Goal: Task Accomplishment & Management: Use online tool/utility

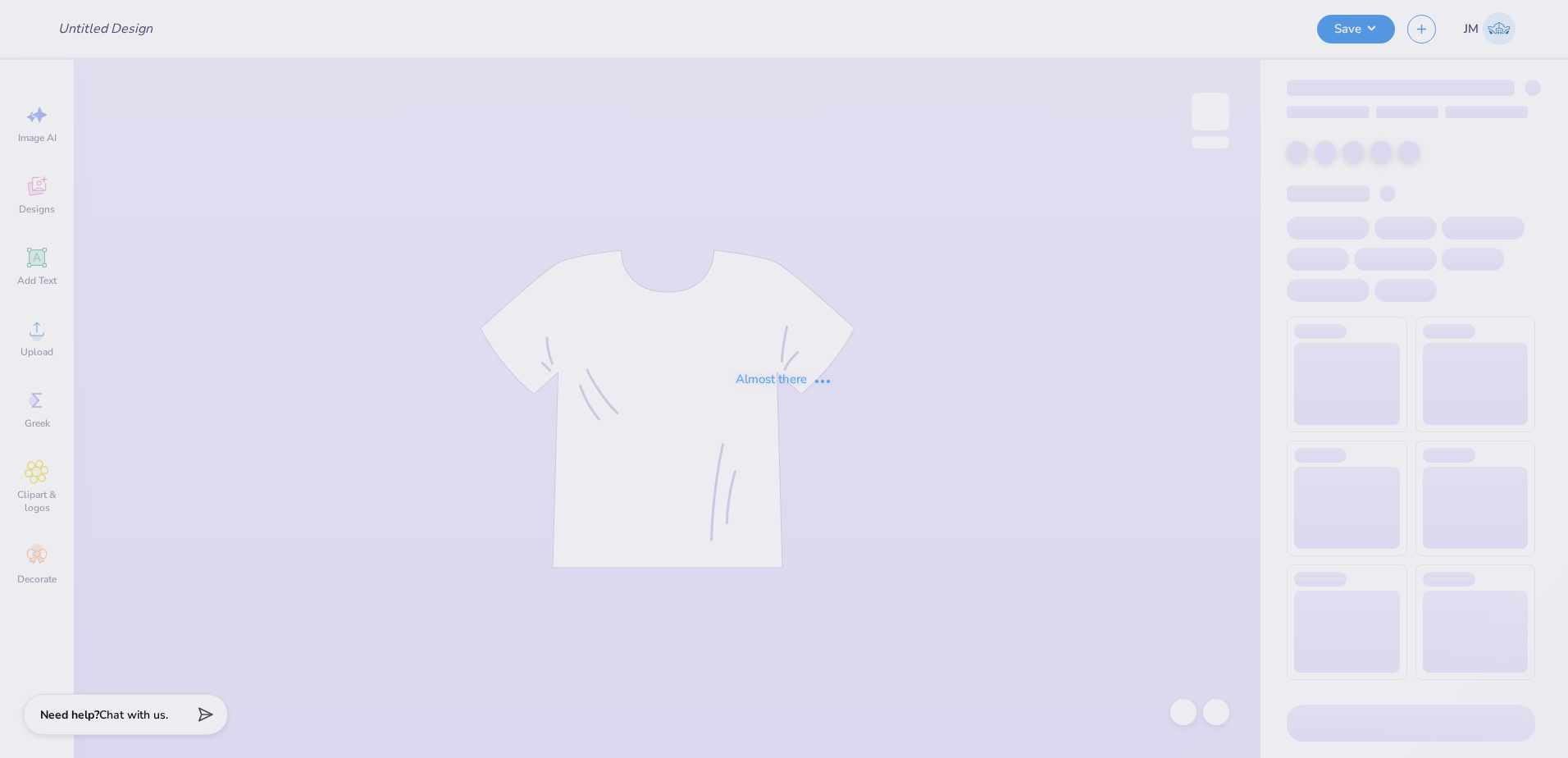
type input "Pledge Shirts!"
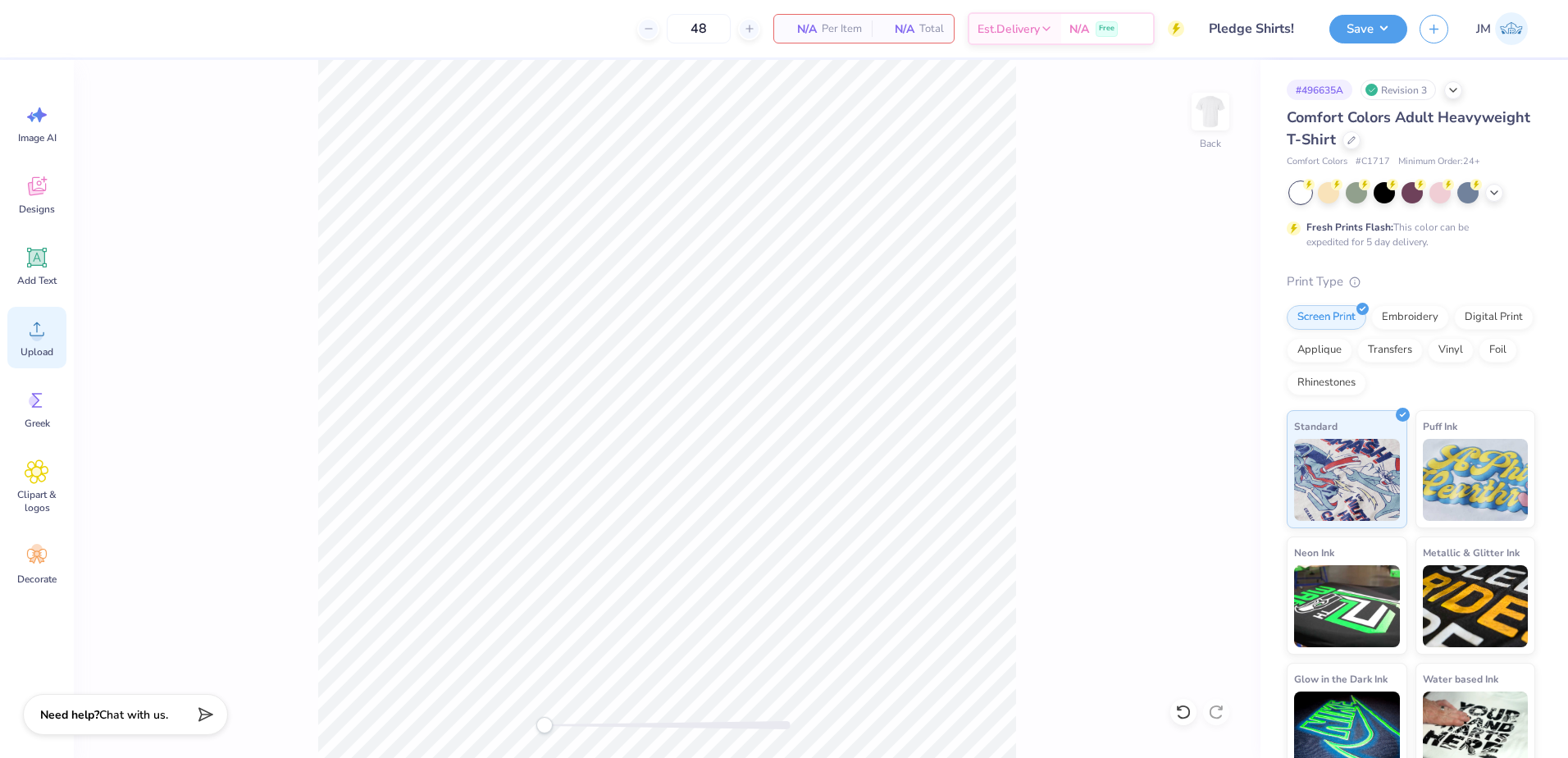
click at [20, 326] on div "Upload" at bounding box center [37, 337] width 59 height 62
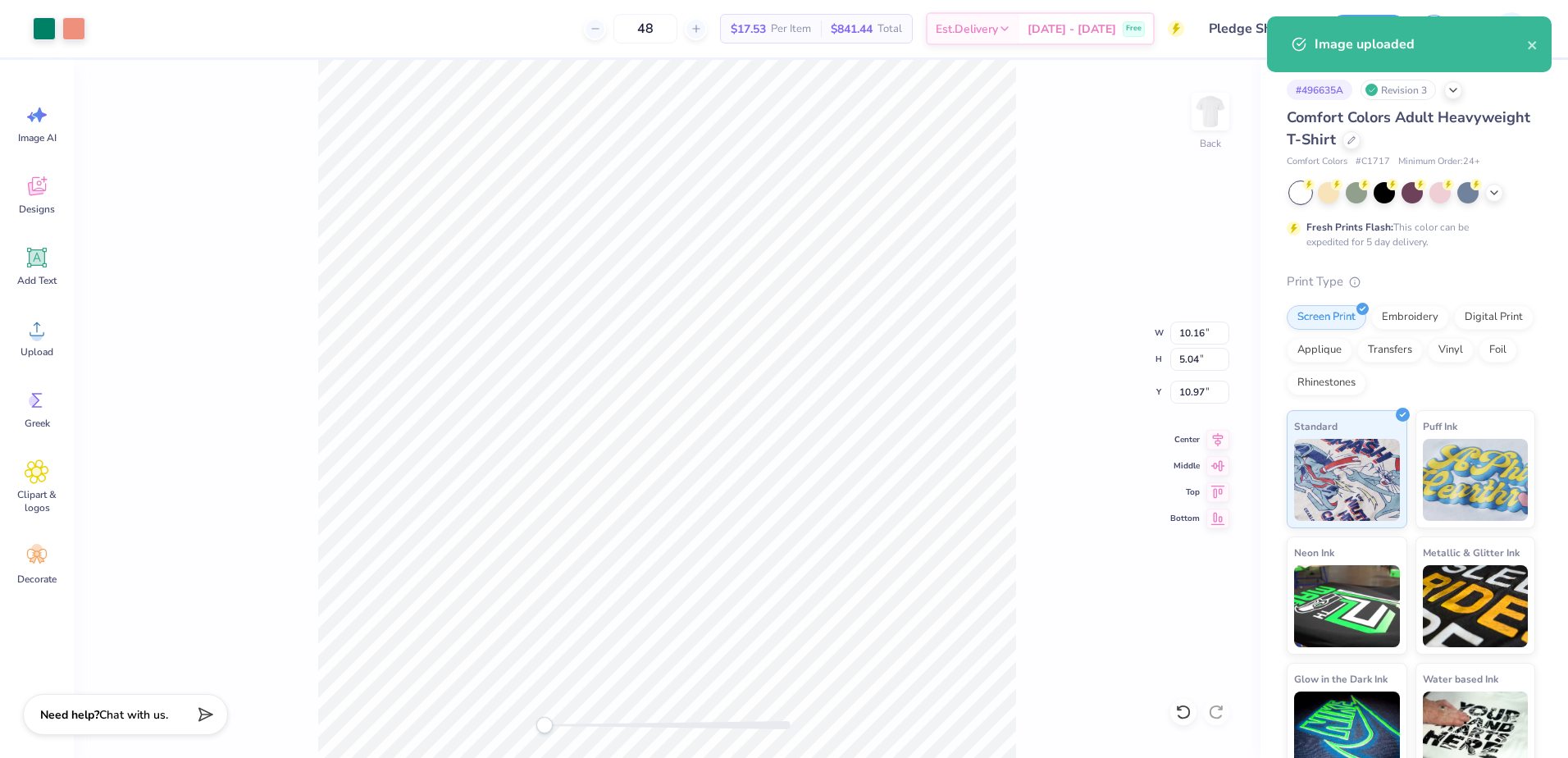
type input "10.16"
type input "5.04"
type input "10.97"
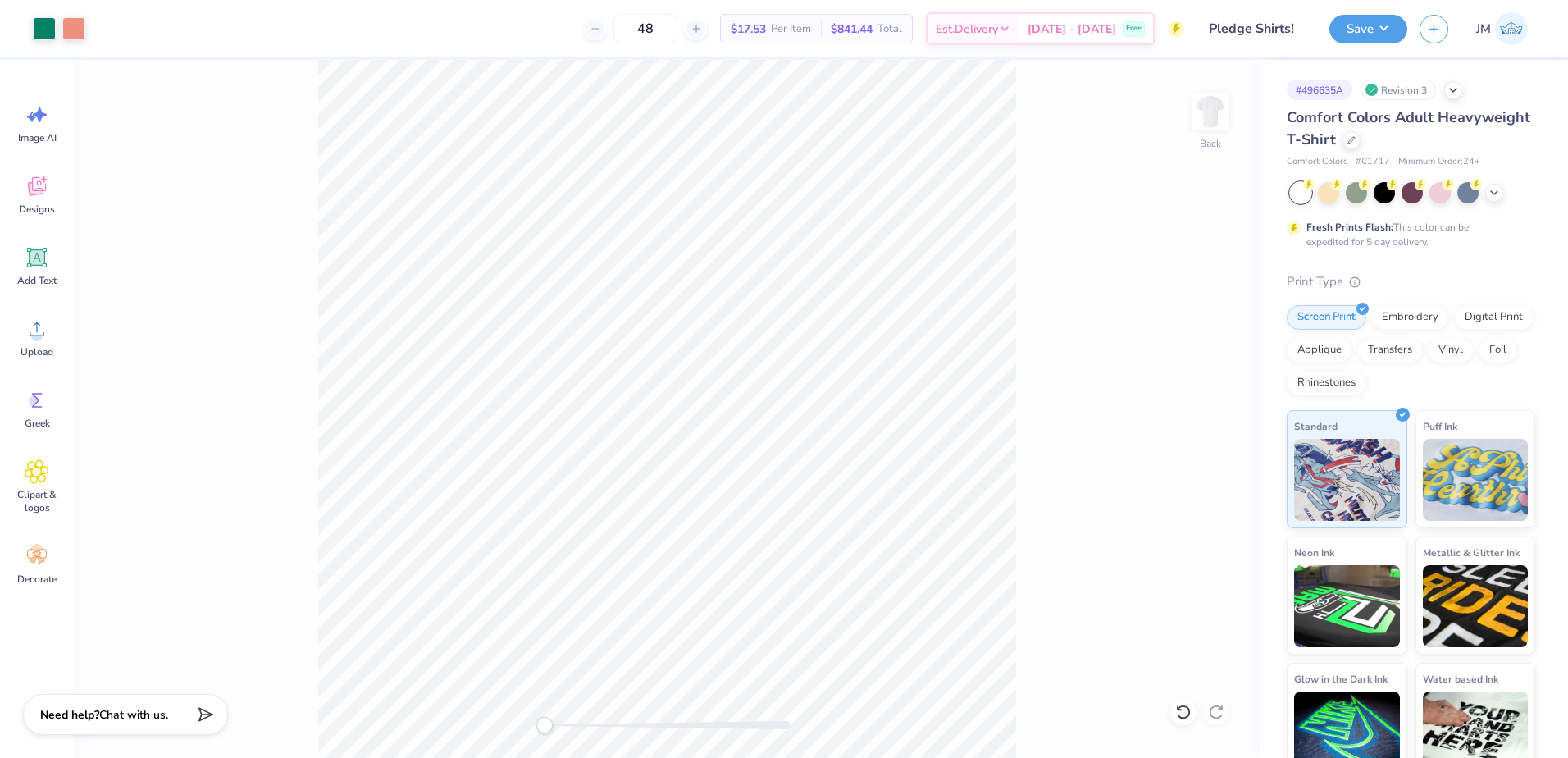
click at [561, 727] on div at bounding box center [666, 725] width 246 height 9
click at [64, 248] on div "Add Text" at bounding box center [37, 266] width 59 height 62
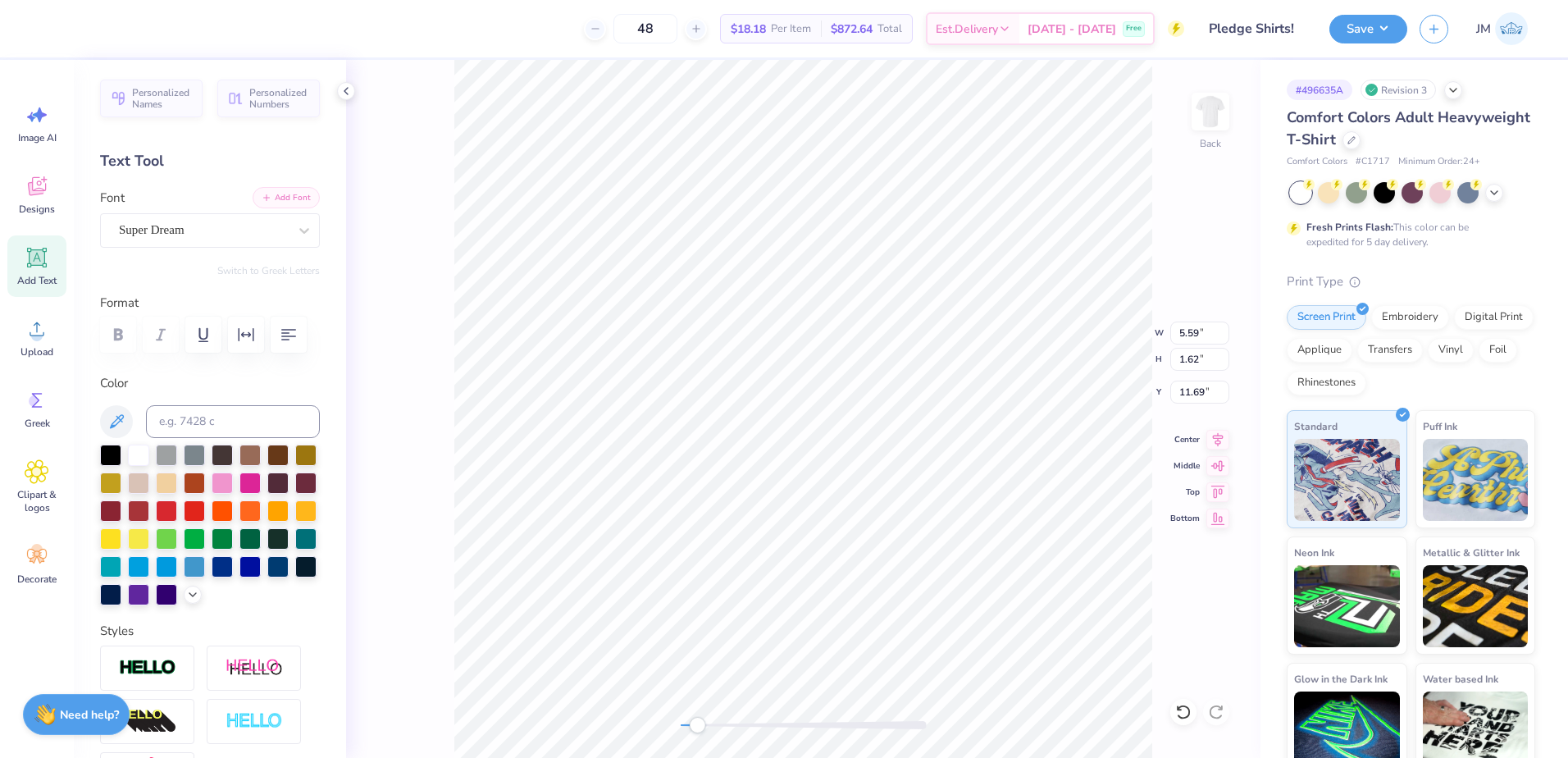
click at [281, 194] on button "Add Font" at bounding box center [286, 197] width 67 height 21
type textarea "RHO LAMBDA CHI"
type input "10.16"
type input "5.04"
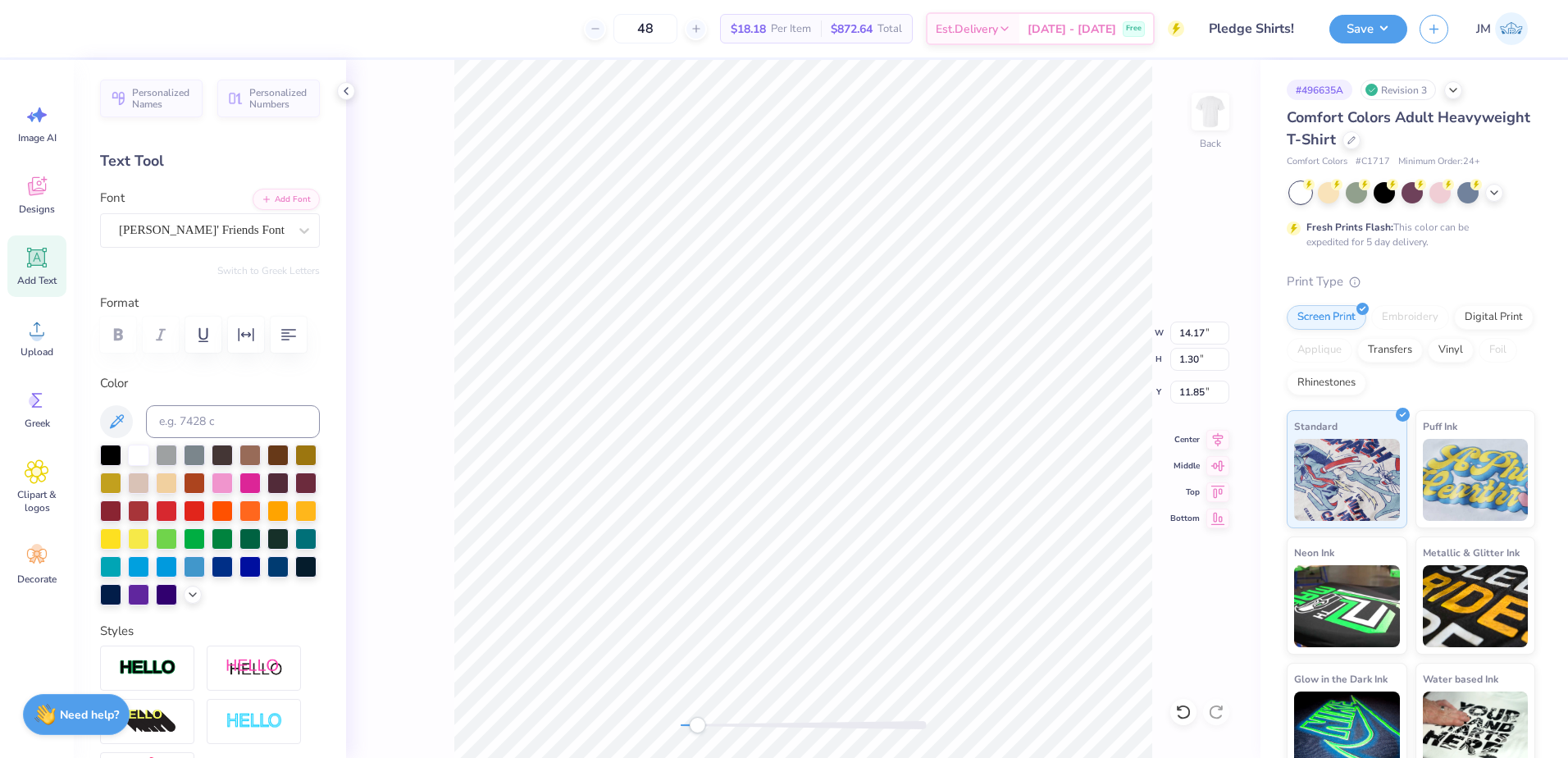
type input "4.36"
type input "14.17"
type input "1.30"
type input "11.85"
click at [217, 412] on input at bounding box center [233, 422] width 174 height 33
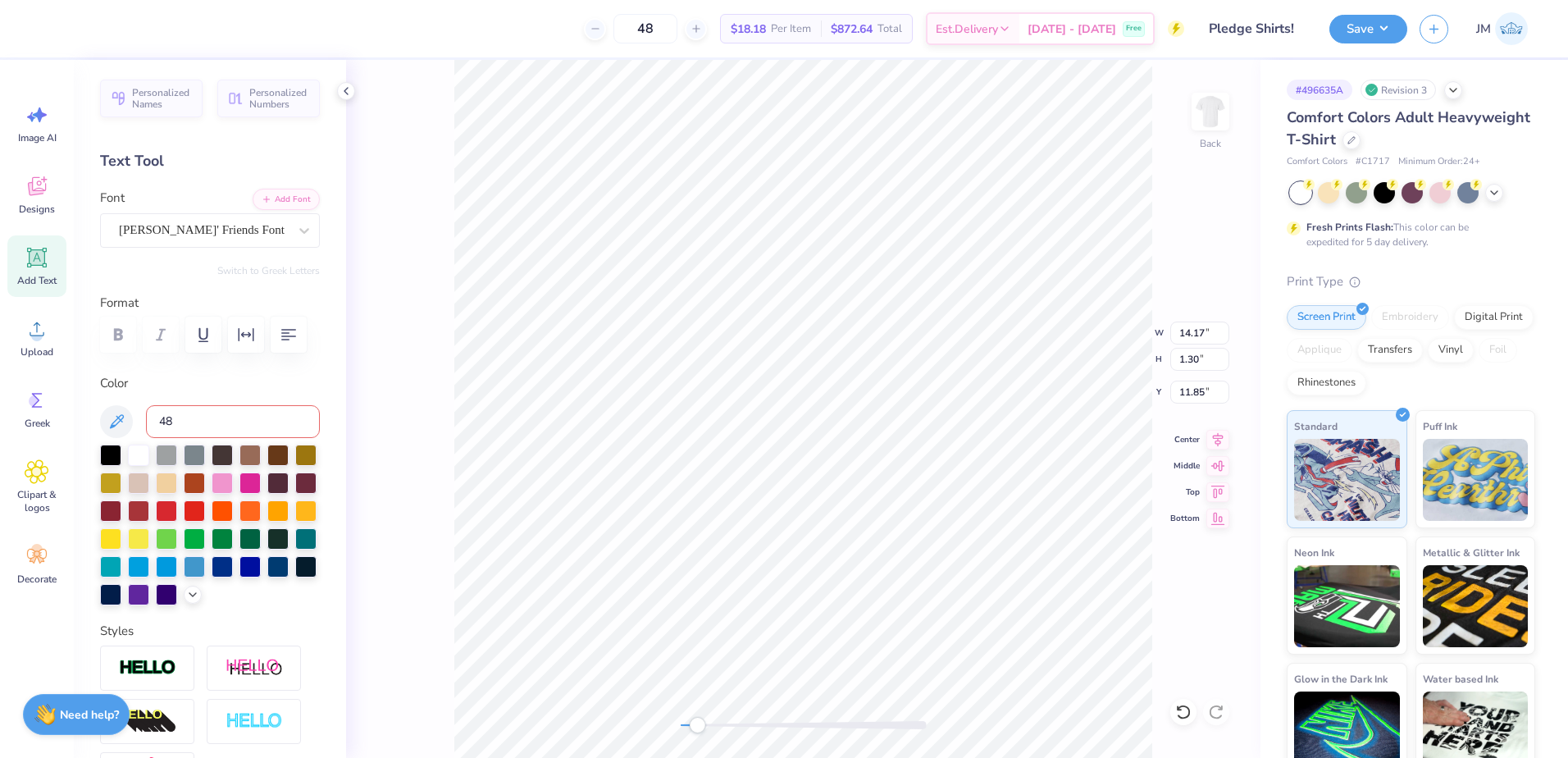
type input "486"
type input "10.16"
type input "5.04"
type input "4.36"
type input "14.17"
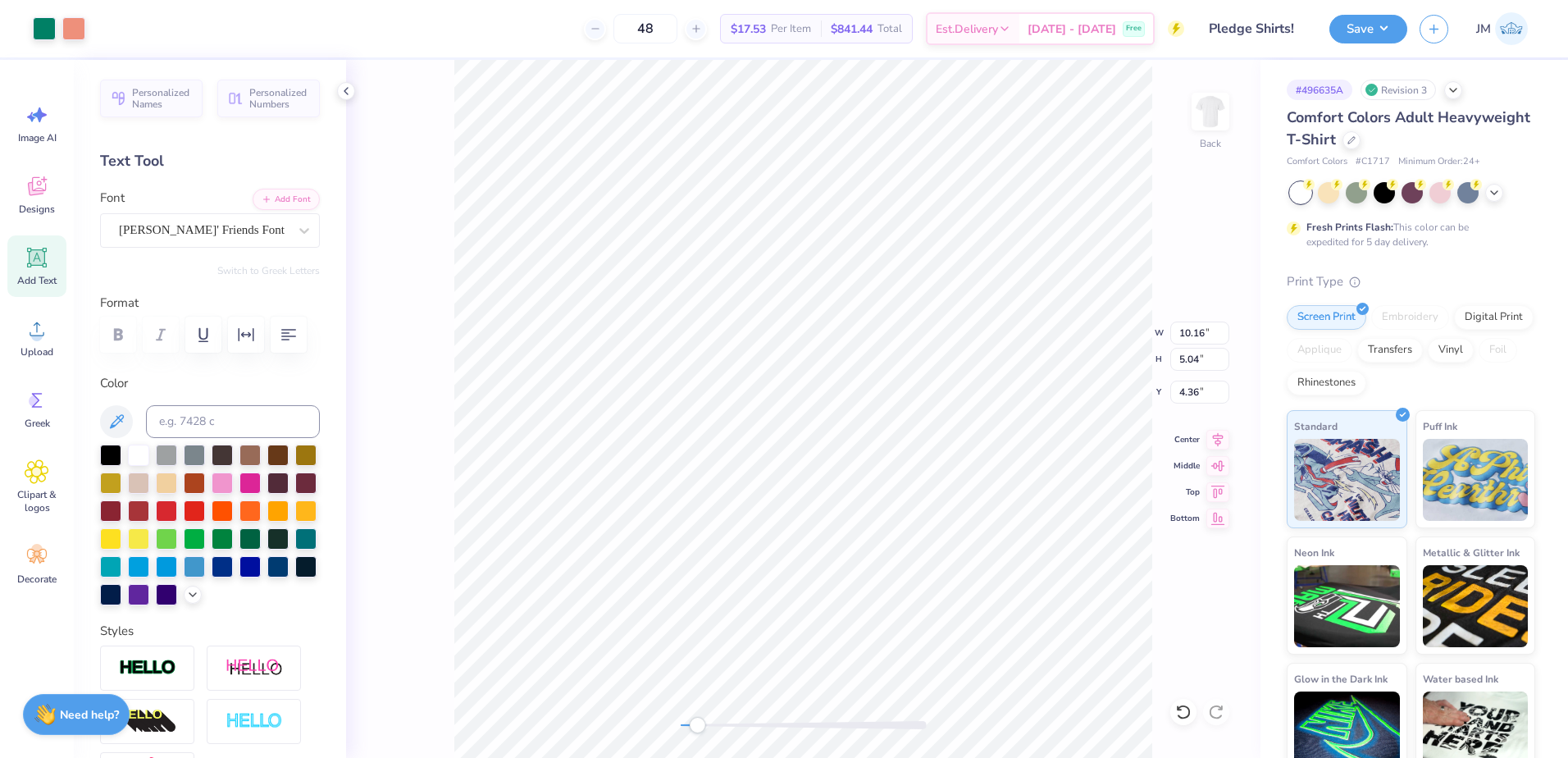
type input "1.30"
type input "11.85"
type input "5.49"
type input "0.51"
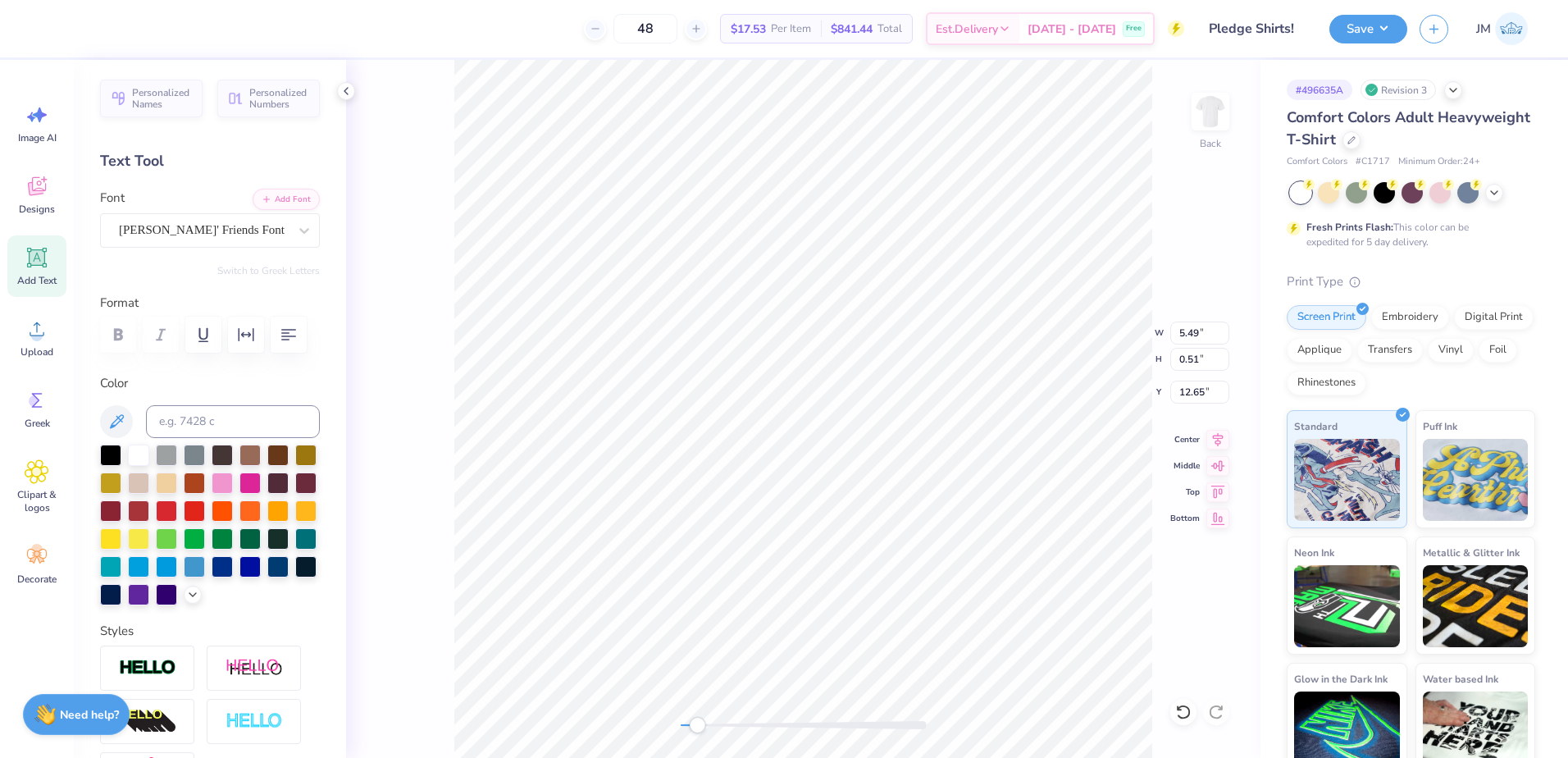
type input "12.65"
type textarea "RHO LAMBDA CHI FRATERNITY"
type input "7.48"
type input "0.43"
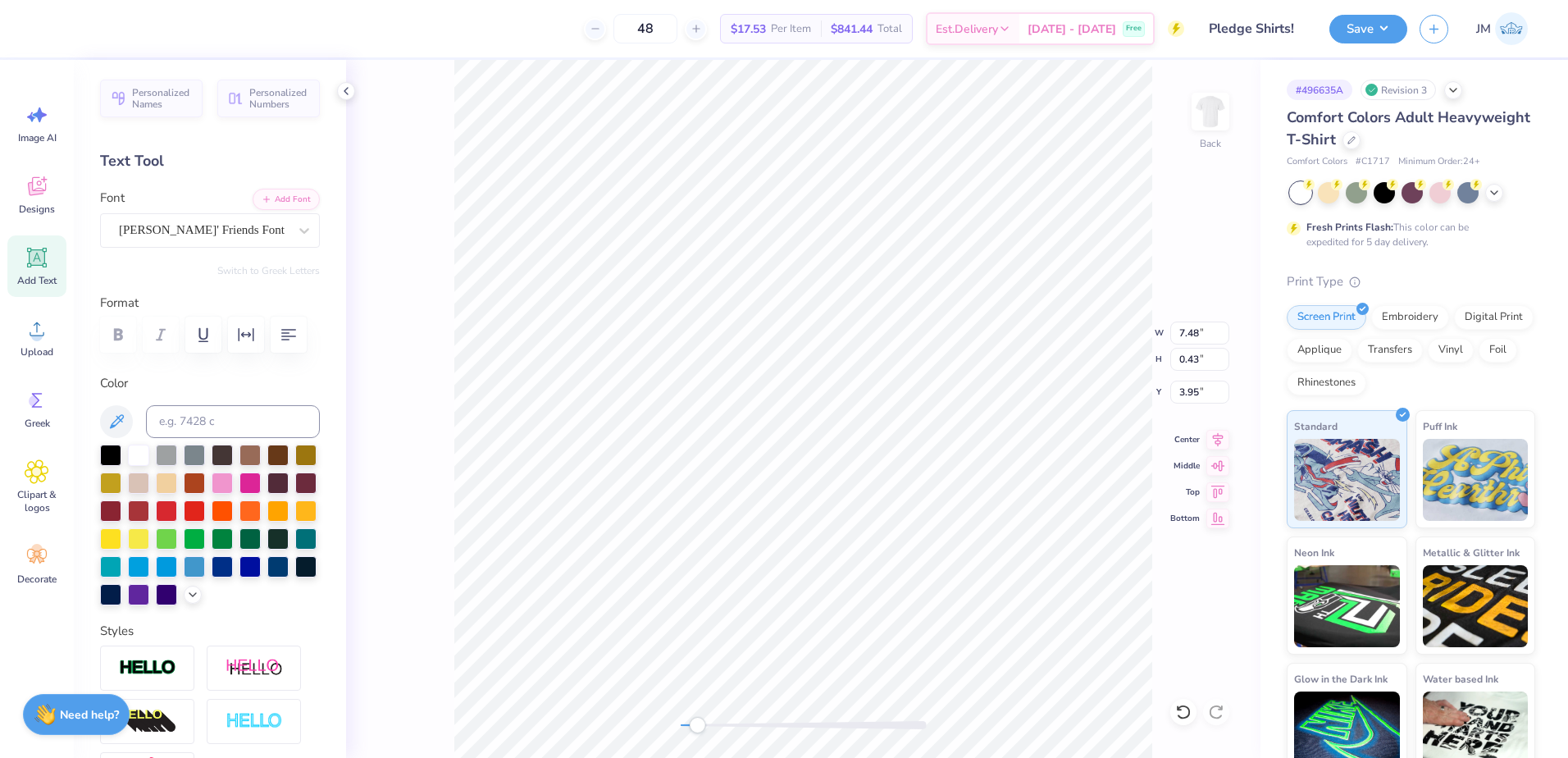
type input "3.95"
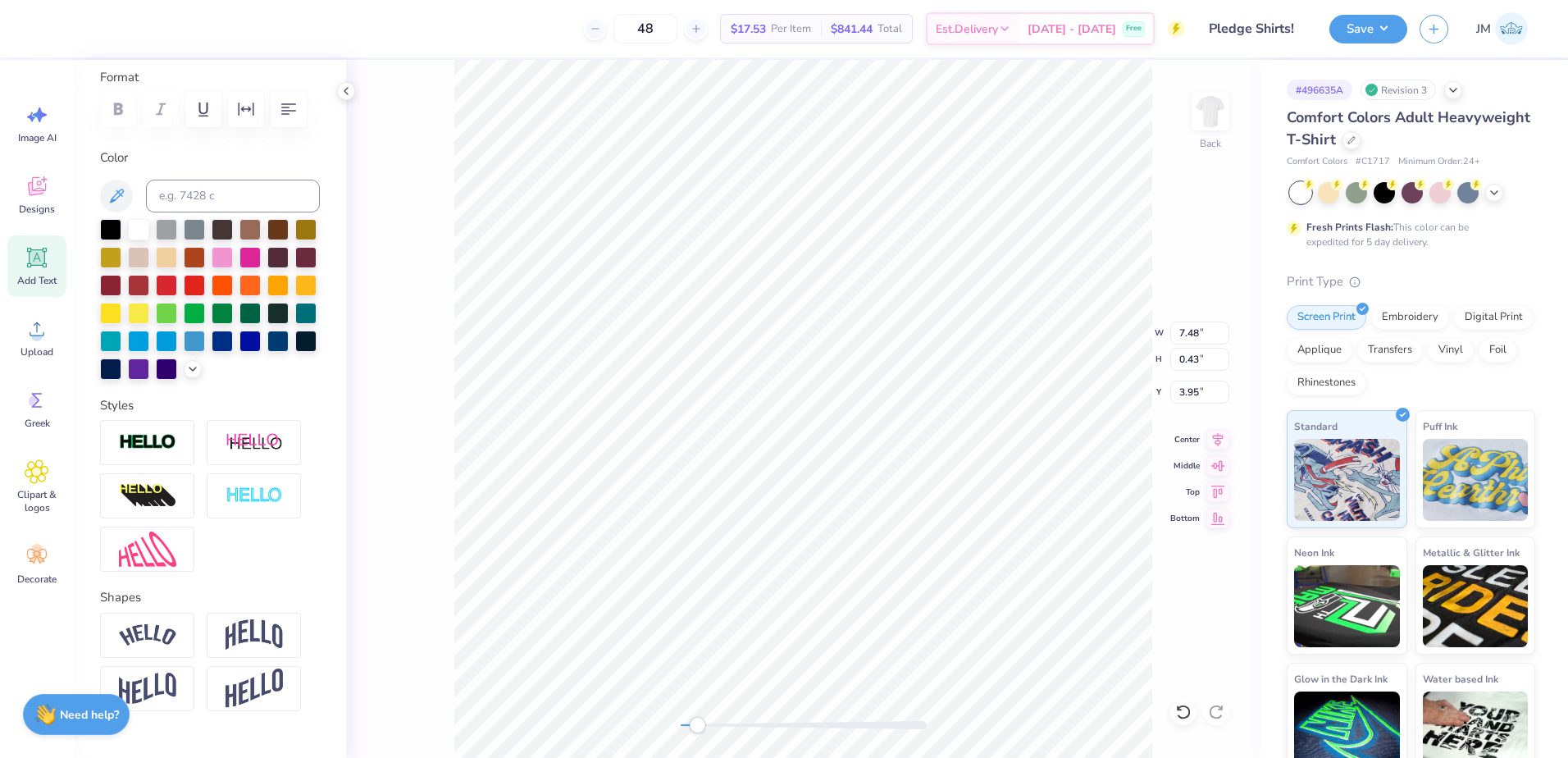
scroll to position [289, 0]
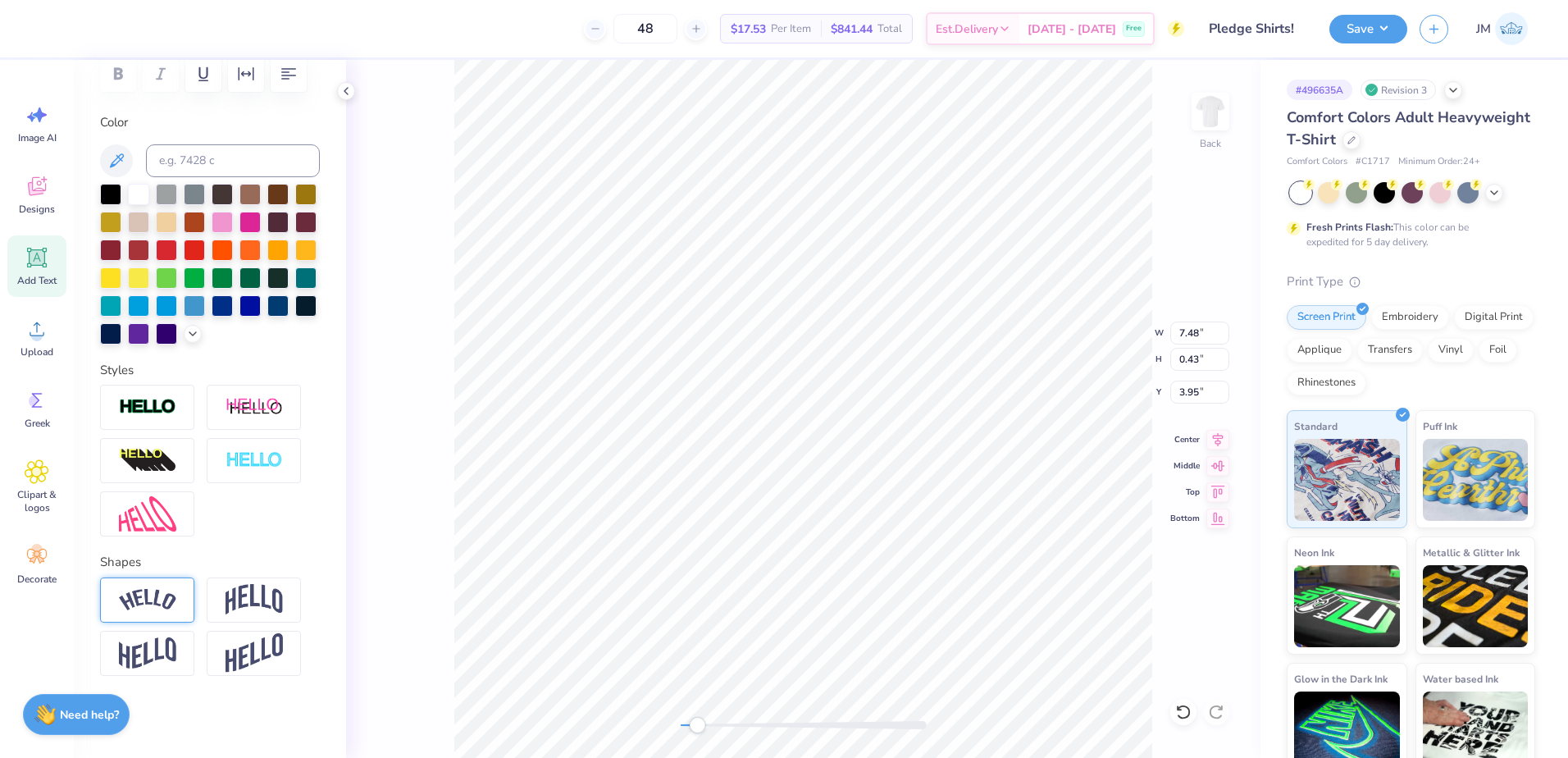
click at [173, 611] on div at bounding box center [147, 600] width 94 height 45
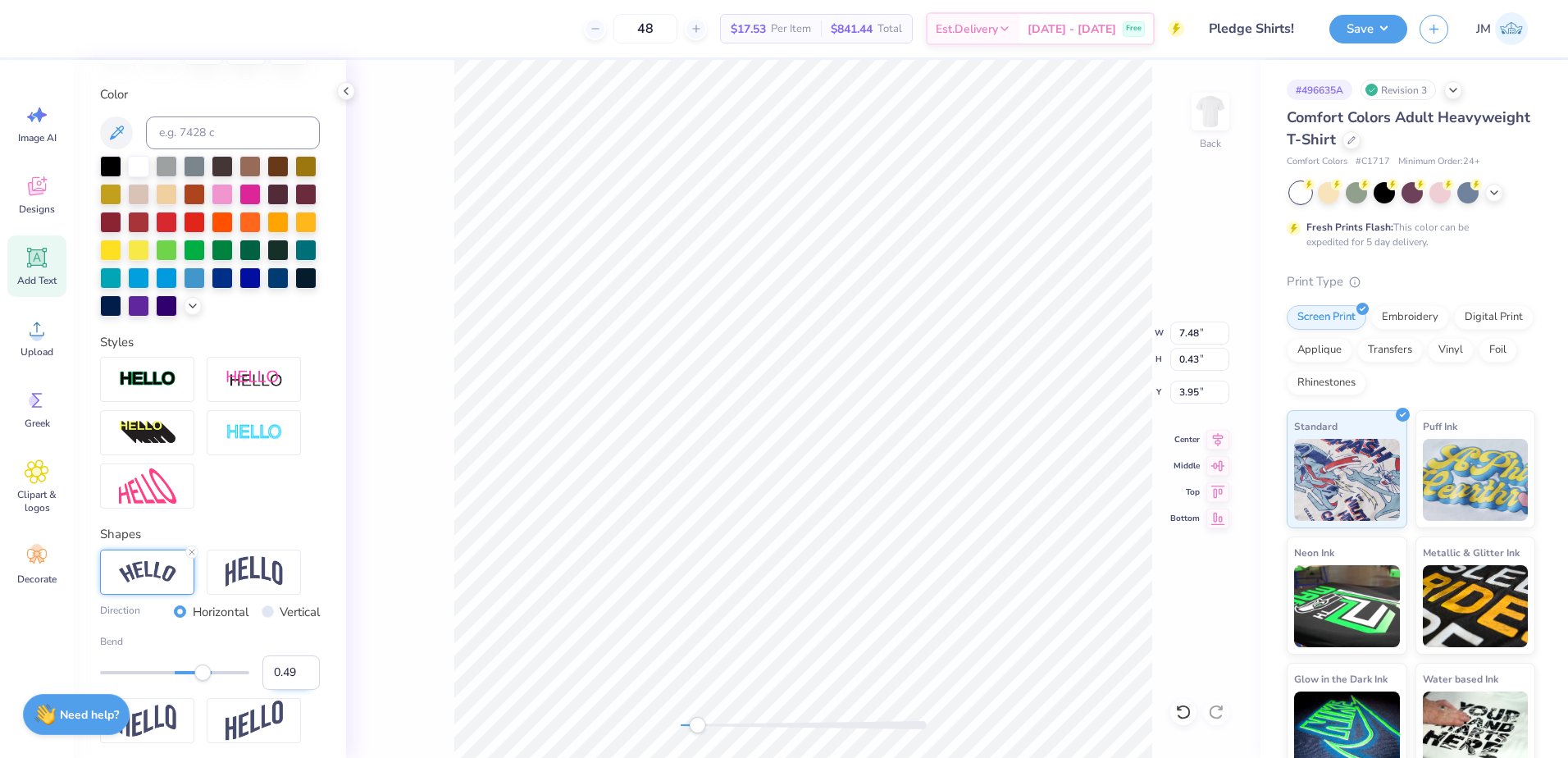
click at [294, 690] on input "0.49" at bounding box center [292, 672] width 58 height 35
click at [294, 690] on input "0.48" at bounding box center [292, 672] width 58 height 35
click at [294, 690] on input "0.47" at bounding box center [292, 672] width 58 height 35
click at [294, 690] on input "0.46" at bounding box center [292, 672] width 58 height 35
click at [294, 690] on input "0.45" at bounding box center [292, 672] width 58 height 35
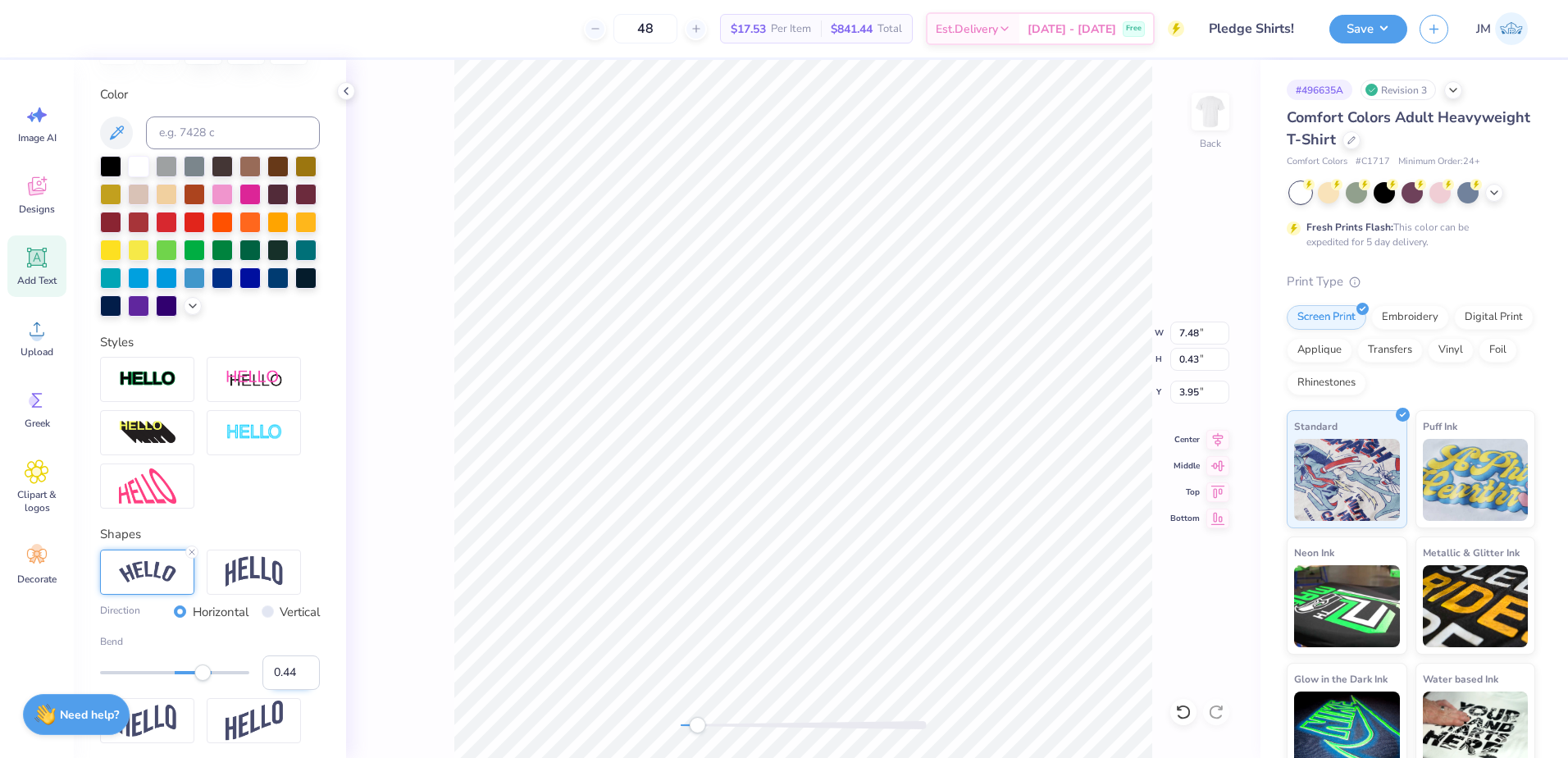
click at [294, 690] on input "0.44" at bounding box center [292, 672] width 58 height 35
click at [294, 690] on input "0.43" at bounding box center [292, 672] width 58 height 35
click at [293, 690] on input "0.42" at bounding box center [292, 672] width 58 height 35
click at [293, 690] on input "0.41" at bounding box center [292, 672] width 58 height 35
click at [293, 690] on input "0.4" at bounding box center [292, 672] width 58 height 35
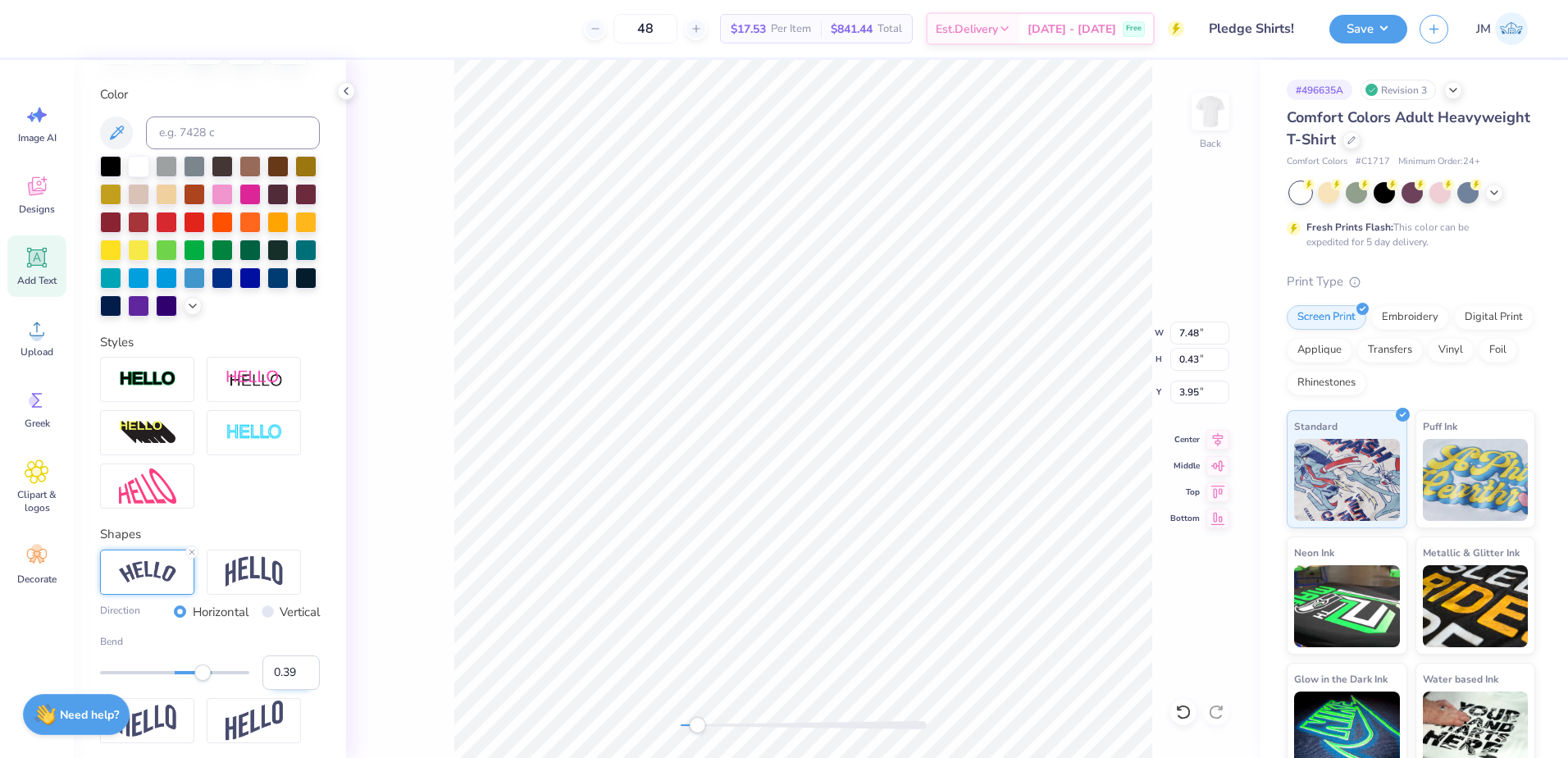
click at [293, 690] on input "0.39" at bounding box center [292, 672] width 58 height 35
click at [293, 690] on input "0.38" at bounding box center [292, 672] width 58 height 35
click at [292, 690] on input "0.37" at bounding box center [292, 672] width 58 height 35
click at [292, 690] on input "0.36" at bounding box center [292, 672] width 58 height 35
type input "0.35"
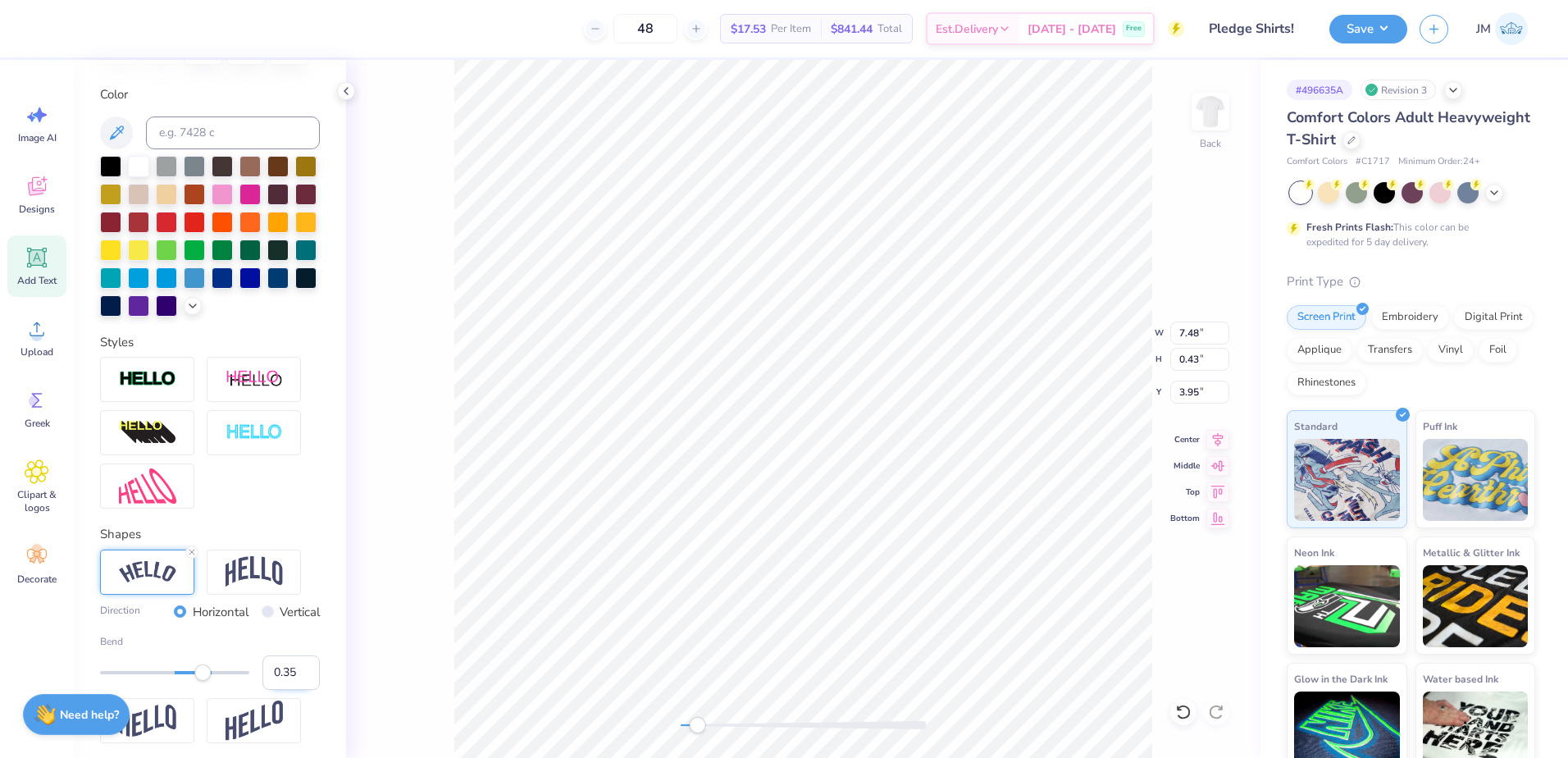
click at [292, 690] on input "0.35" at bounding box center [292, 672] width 58 height 35
click at [295, 690] on input "0.36" at bounding box center [292, 672] width 58 height 35
click at [294, 690] on input "0.37" at bounding box center [292, 672] width 58 height 35
type input "0.38"
click at [294, 690] on input "0.38" at bounding box center [292, 672] width 58 height 35
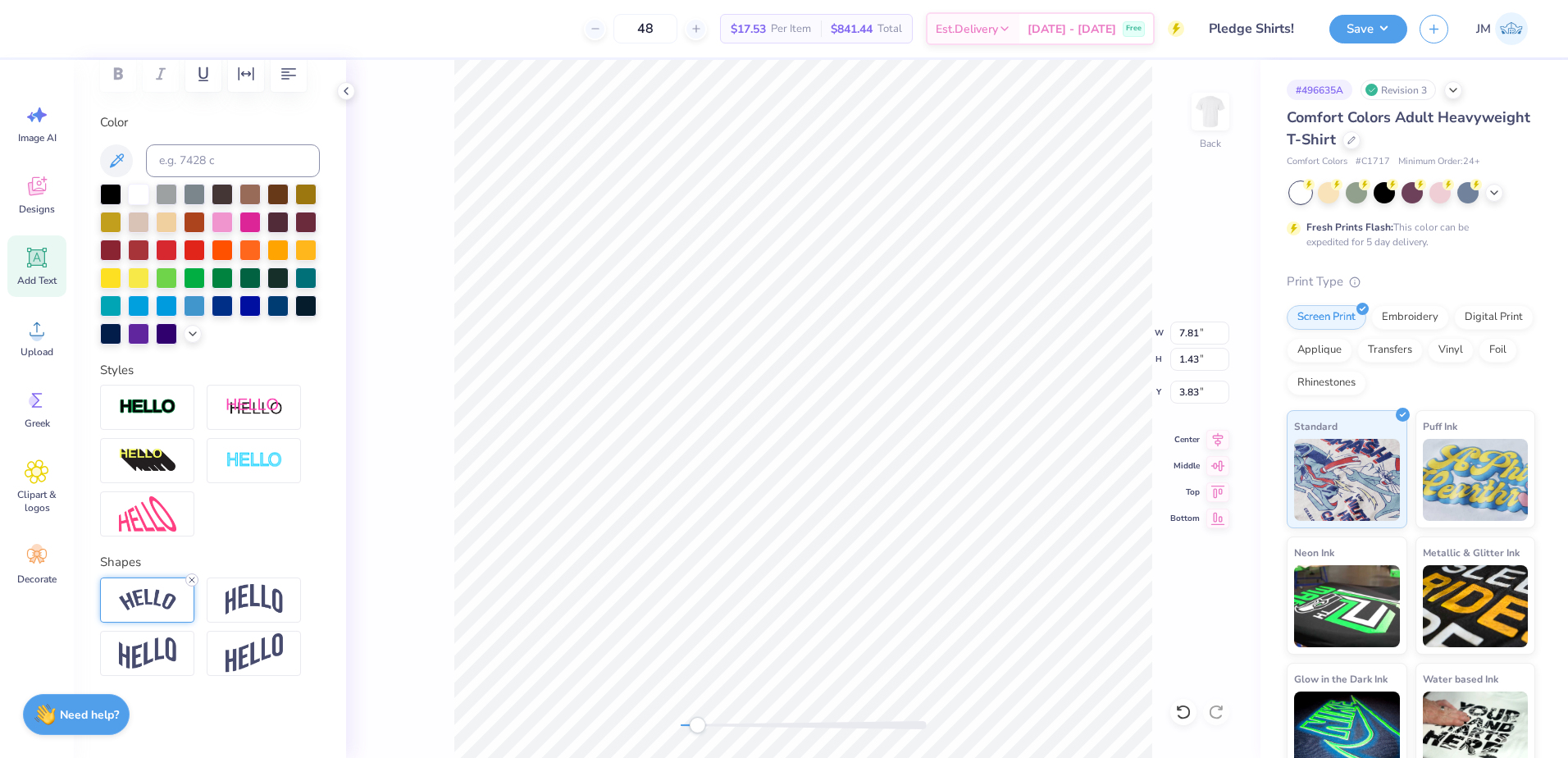
click at [191, 578] on icon at bounding box center [192, 580] width 10 height 10
type textarea "2025"
type input "1.73"
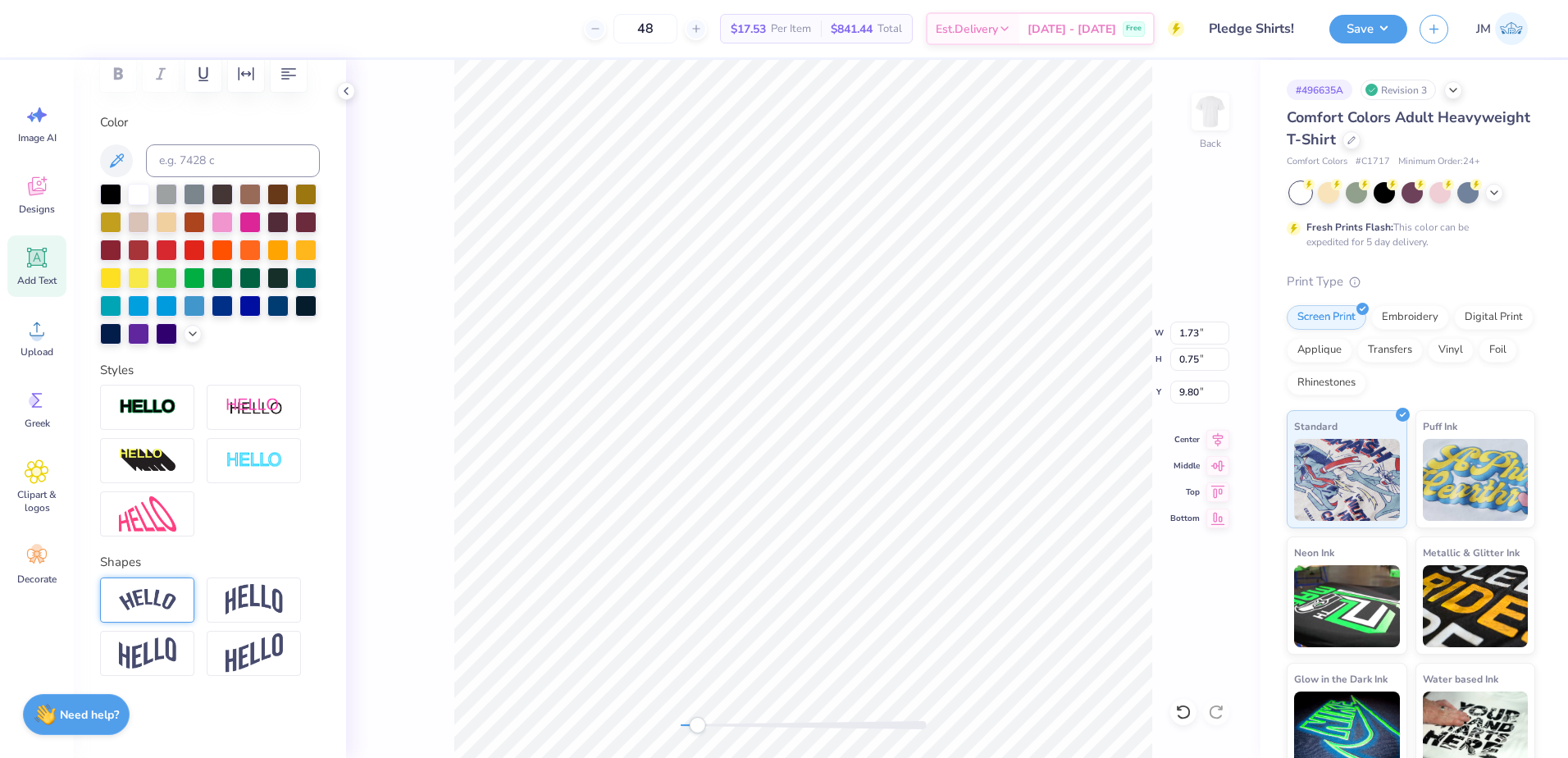
type input "0.75"
type input "9.80"
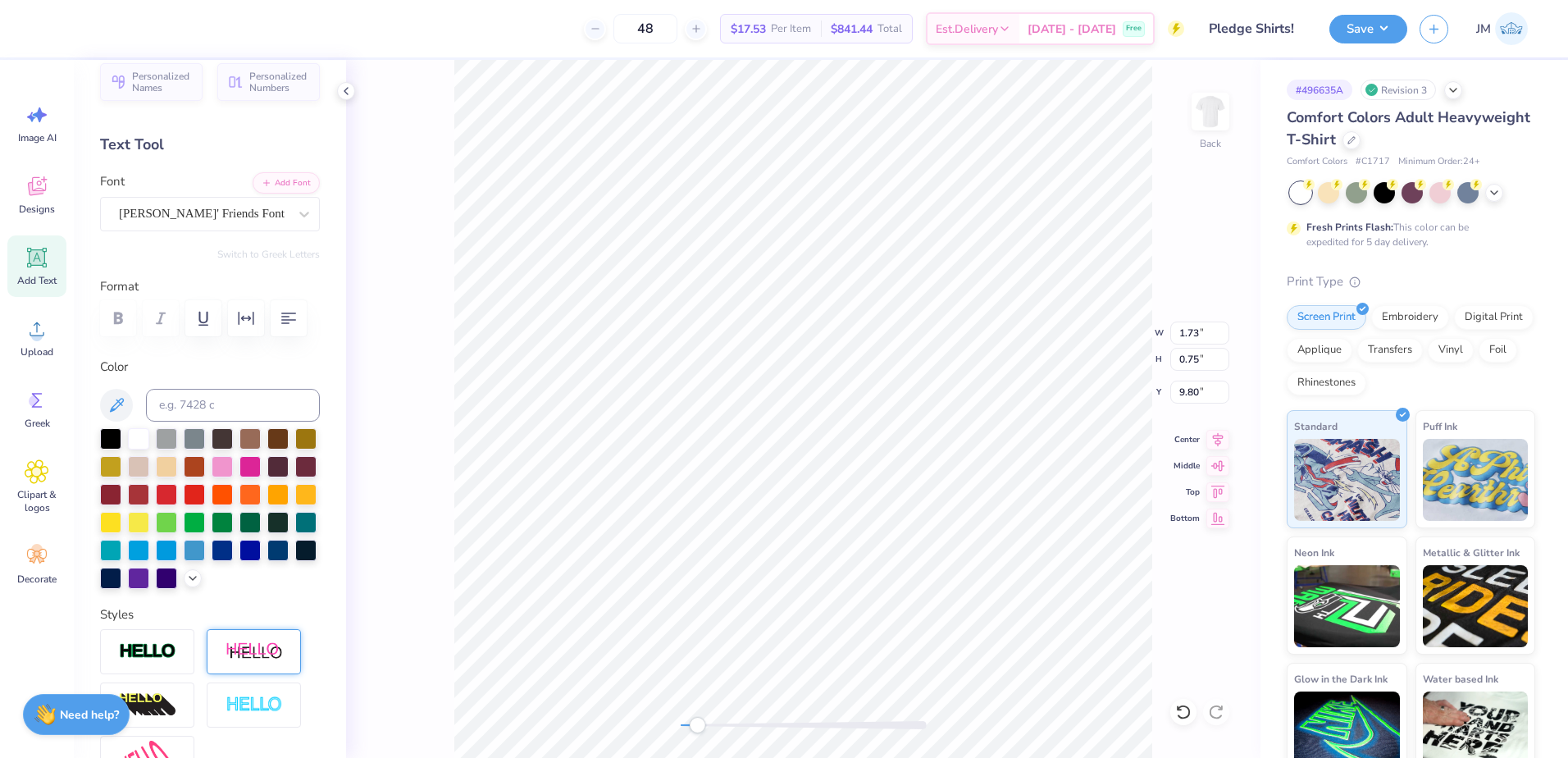
scroll to position [0, 0]
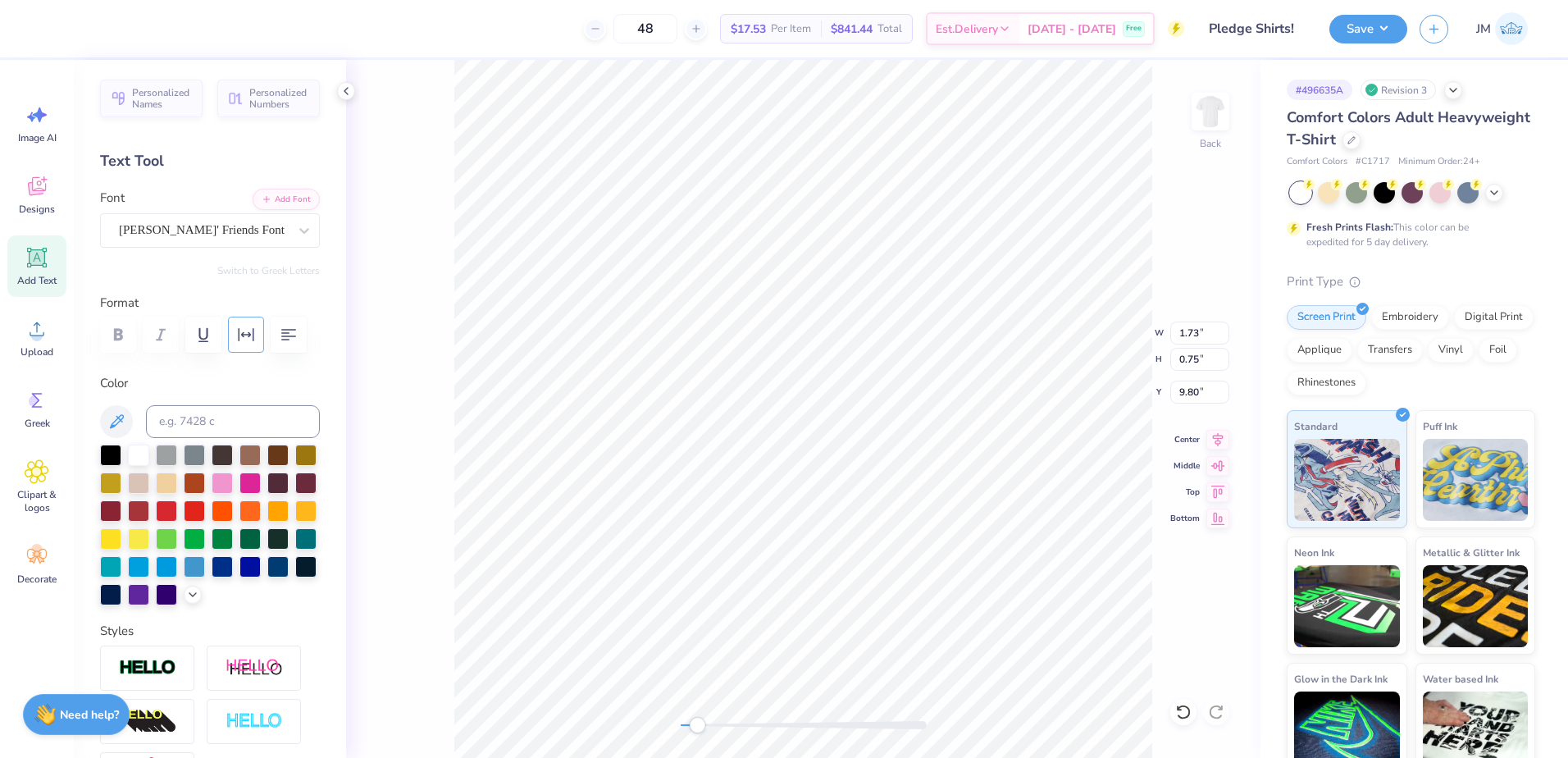
click at [243, 333] on icon "button" at bounding box center [247, 335] width 15 height 13
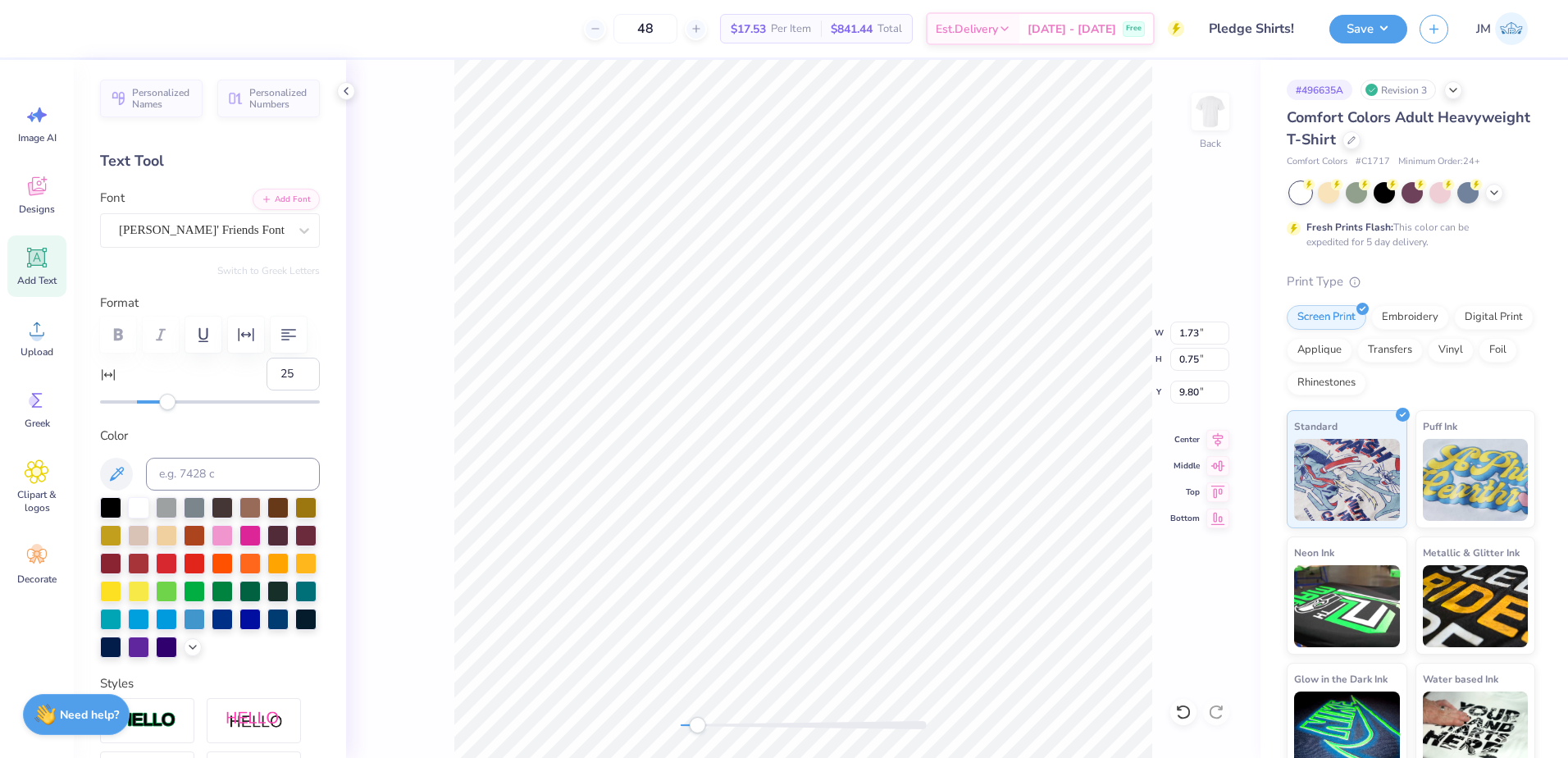
type input "26"
drag, startPoint x: 146, startPoint y: 399, endPoint x: 179, endPoint y: 401, distance: 33.1
click at [179, 401] on div at bounding box center [210, 402] width 220 height 16
type input "20"
drag, startPoint x: 179, startPoint y: 399, endPoint x: 169, endPoint y: 397, distance: 10.2
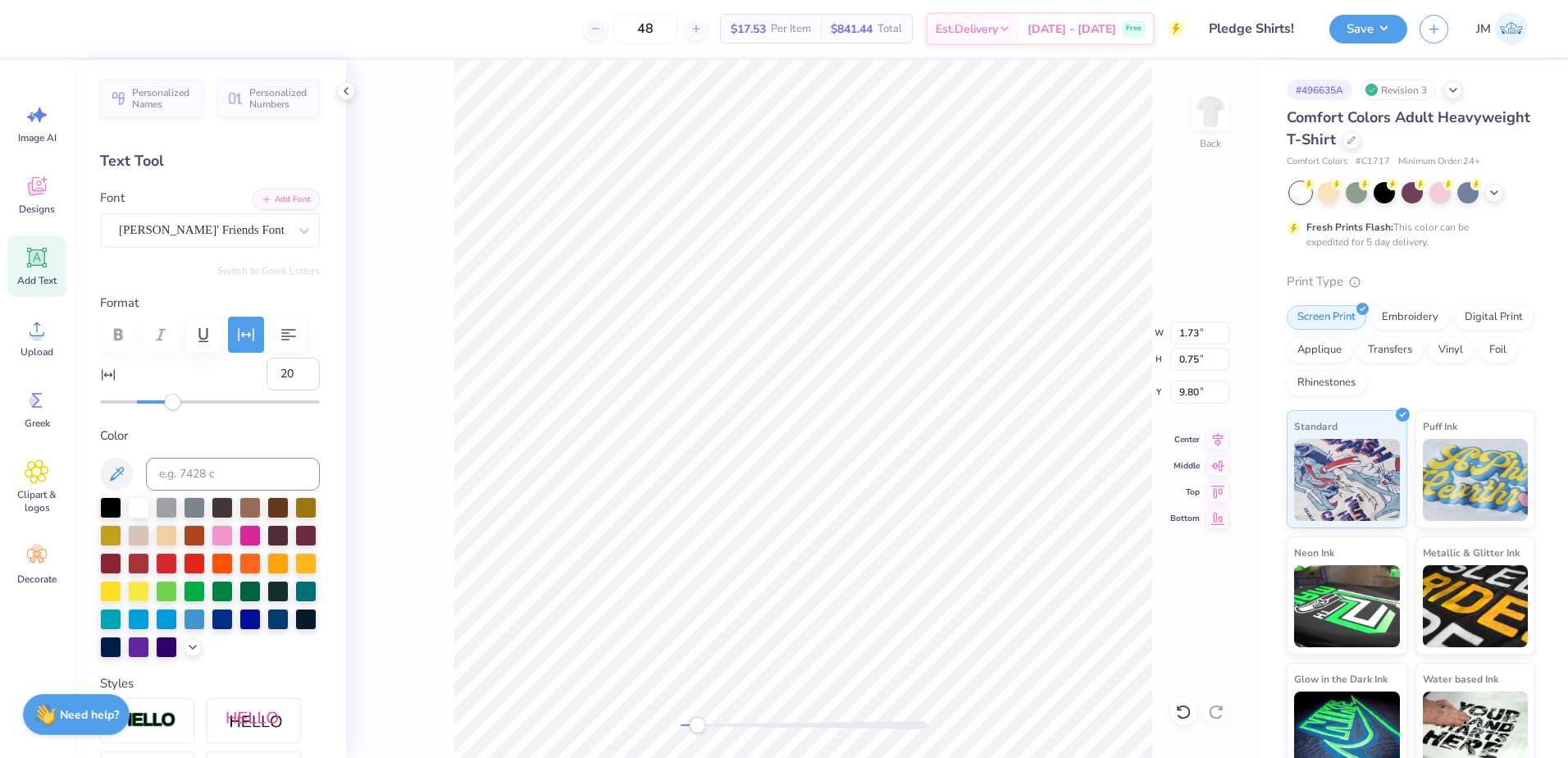
click at [169, 397] on div "Accessibility label" at bounding box center [172, 402] width 16 height 16
type input "13"
drag, startPoint x: 169, startPoint y: 397, endPoint x: 157, endPoint y: 395, distance: 12.2
click at [157, 395] on div "Accessibility label" at bounding box center [159, 402] width 16 height 16
click at [148, 395] on div "13" at bounding box center [210, 383] width 220 height 53
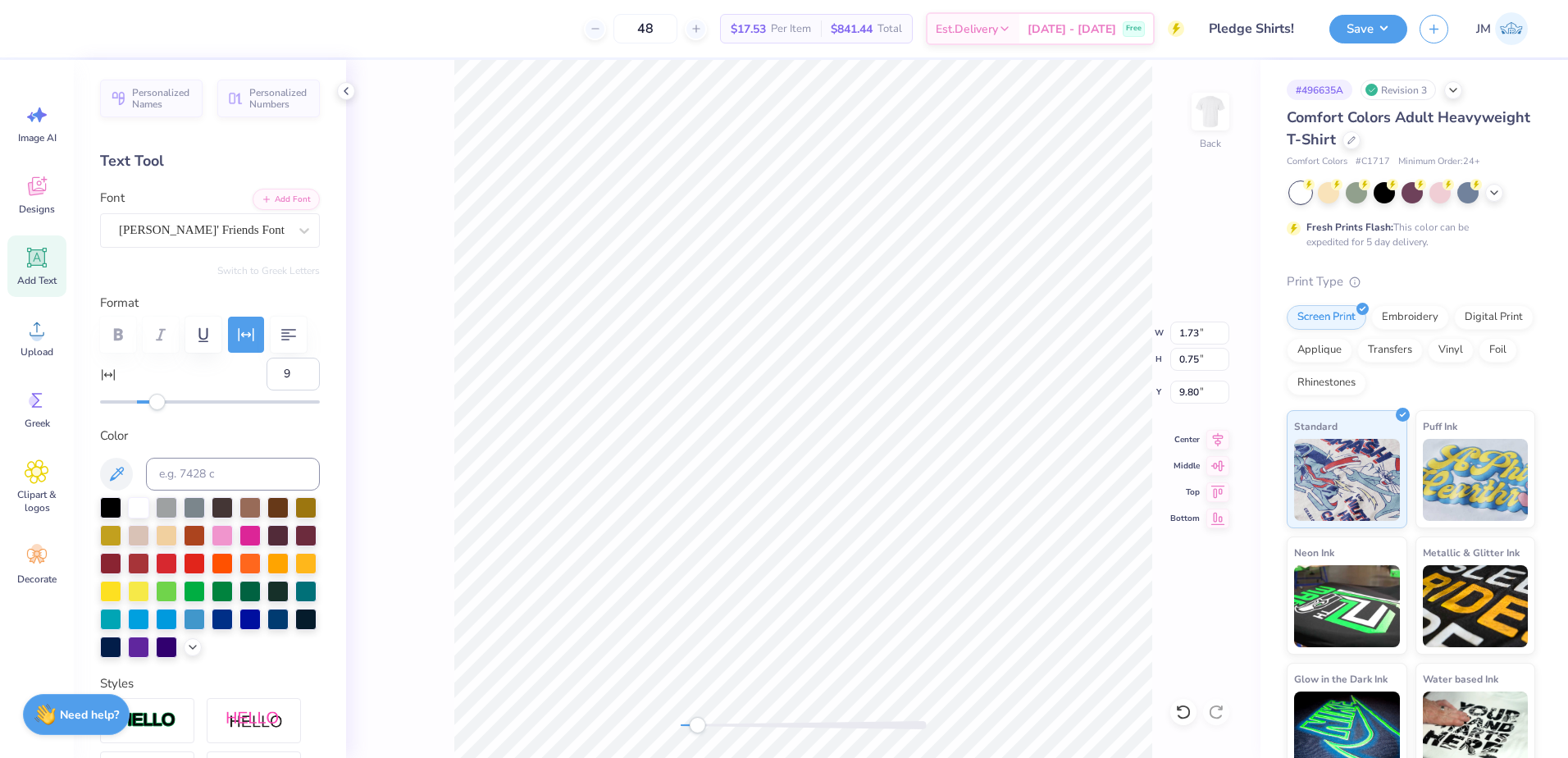
type input "8"
click at [148, 404] on div "Accessibility label" at bounding box center [148, 402] width 16 height 16
type input "2.64"
type input "1.06"
type input "7.81"
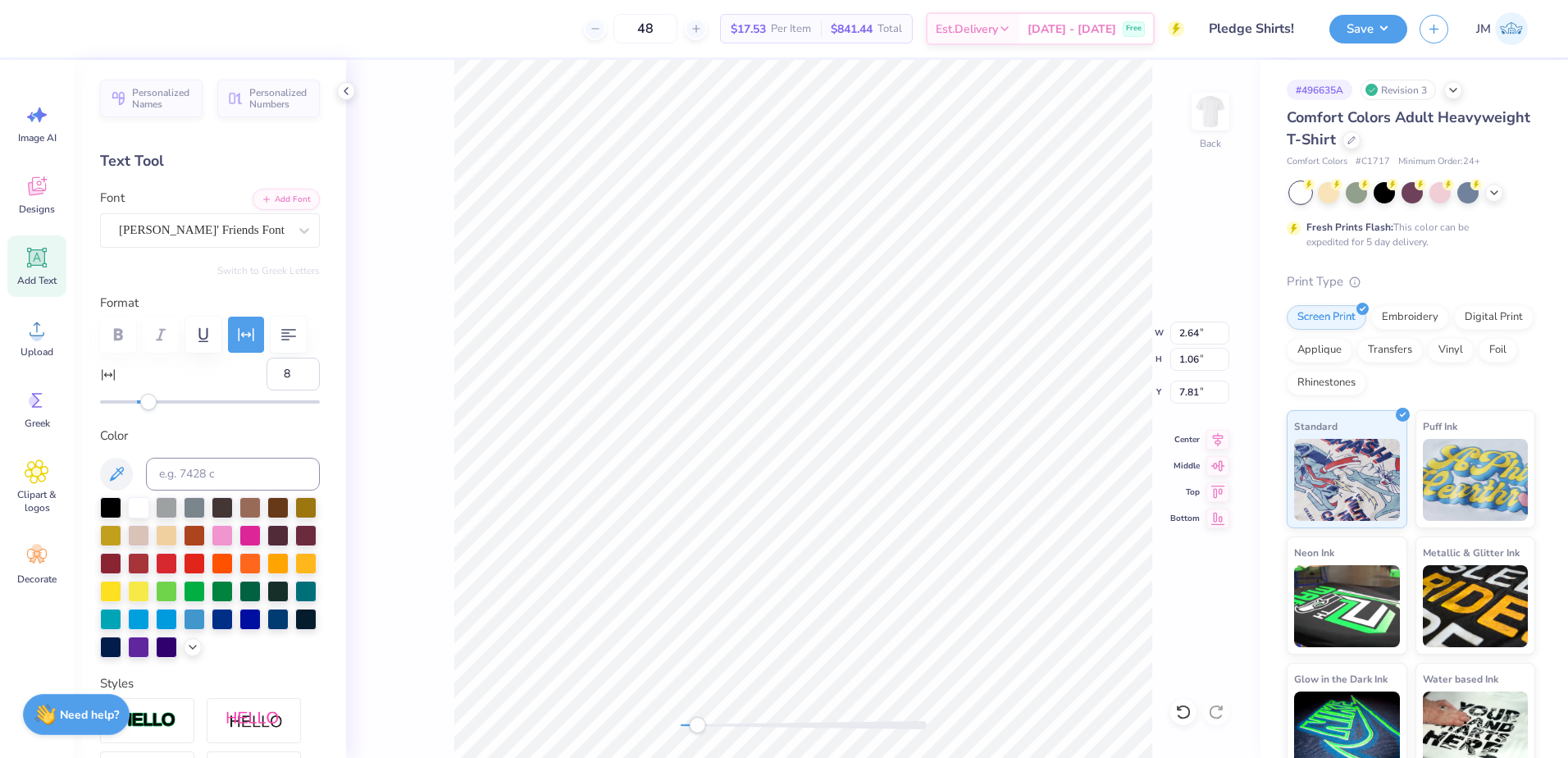
type input "3.32"
type input "1.34"
type input "7.90"
click at [889, 575] on li "Group" at bounding box center [912, 577] width 129 height 32
click at [1197, 339] on input "10.16" at bounding box center [1199, 333] width 59 height 23
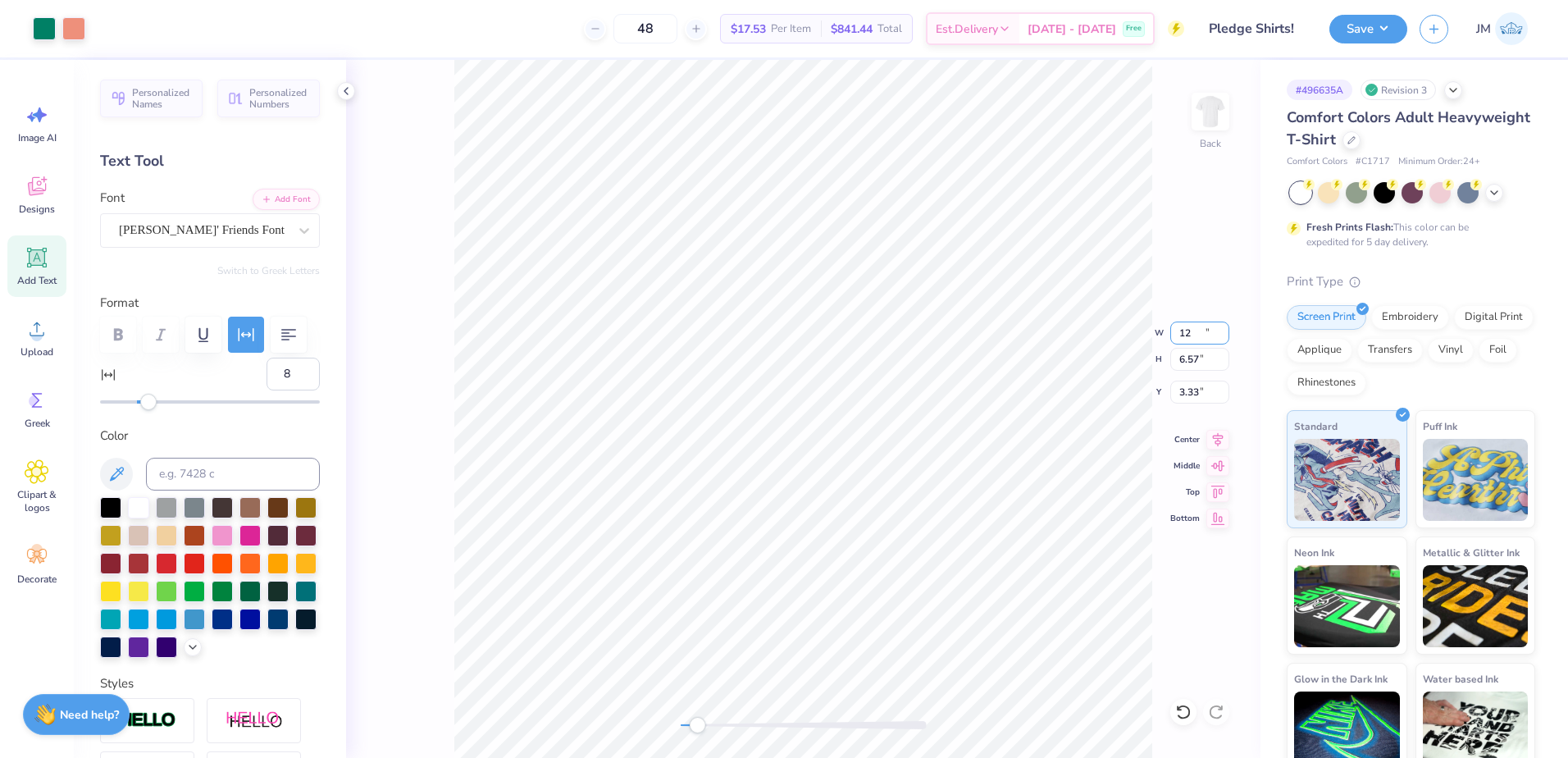
type input "12.00"
type input "6.57"
click at [1192, 390] on input "3.33" at bounding box center [1199, 392] width 59 height 23
type input "3"
click at [1191, 368] on input "6.57" at bounding box center [1199, 359] width 59 height 23
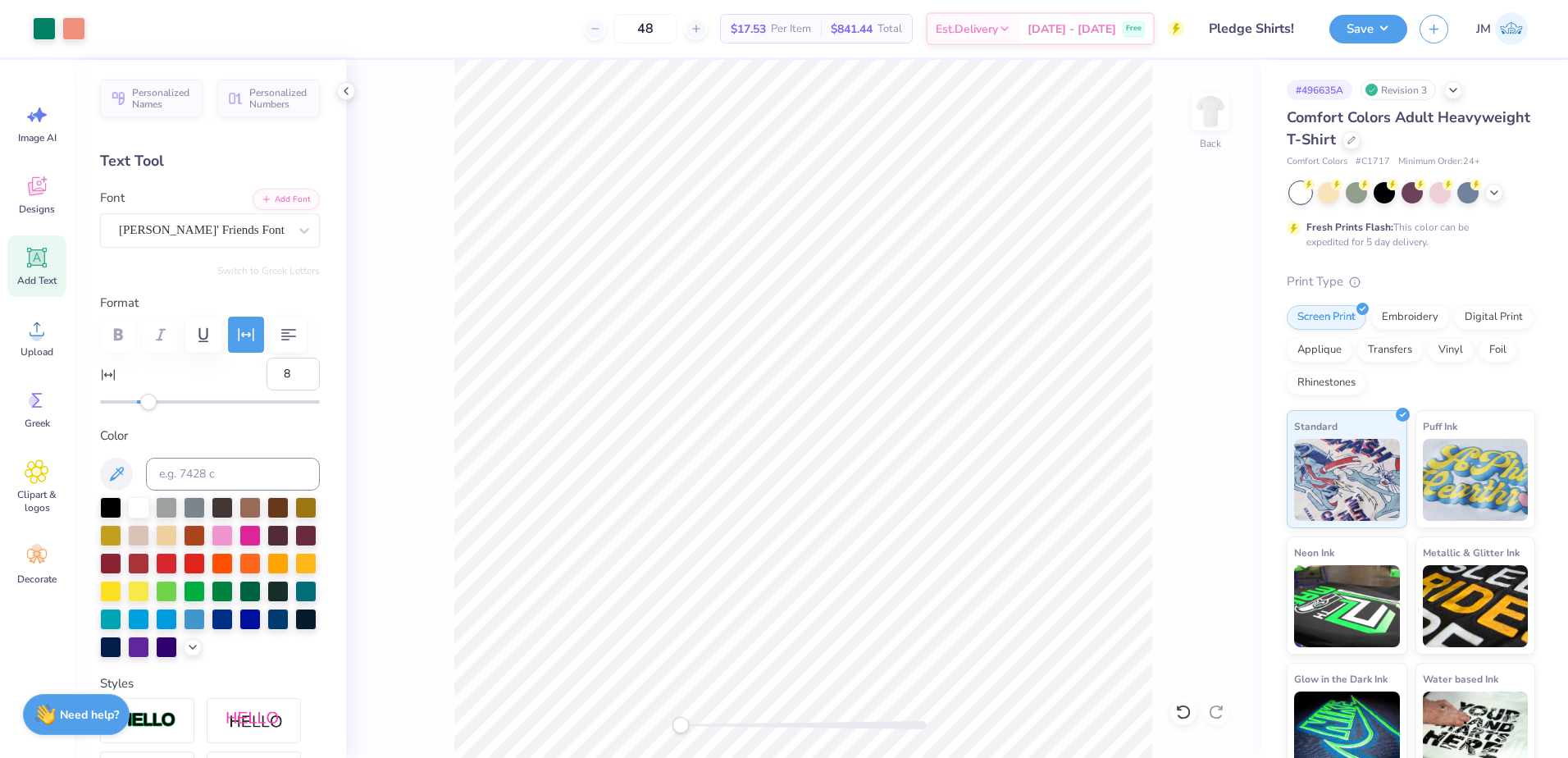
drag, startPoint x: 687, startPoint y: 723, endPoint x: 674, endPoint y: 719, distance: 13.6
click at [675, 719] on div "Accessibility label" at bounding box center [680, 724] width 16 height 16
click at [1215, 439] on icon at bounding box center [1218, 437] width 23 height 19
drag, startPoint x: 1187, startPoint y: 334, endPoint x: 1157, endPoint y: 324, distance: 31.6
click at [1186, 334] on input "12.00" at bounding box center [1199, 333] width 59 height 23
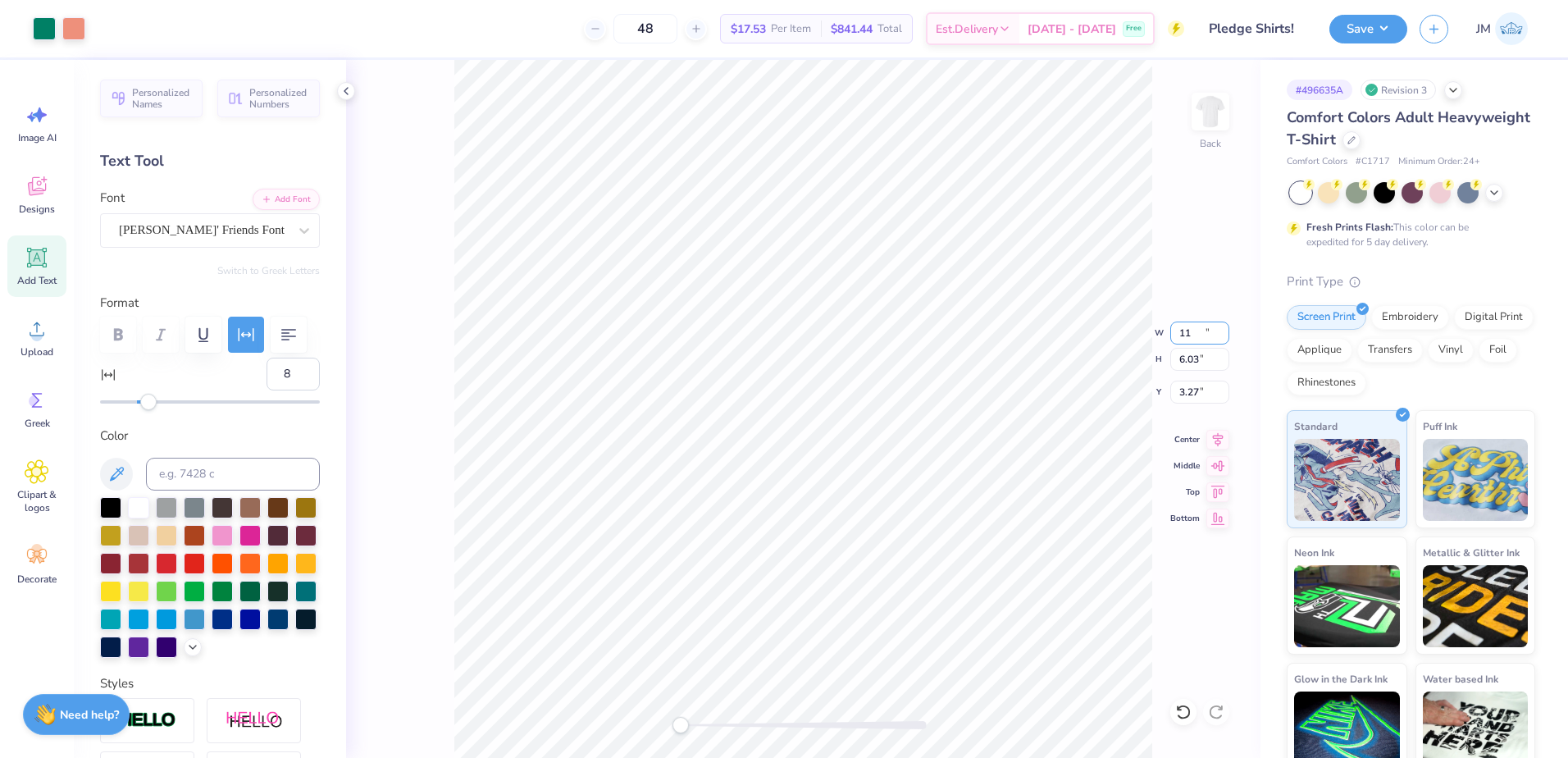
type input "11.00"
type input "6.03"
click at [1193, 393] on input "3.27" at bounding box center [1199, 392] width 59 height 23
type input "3"
click at [1205, 363] on input "6.03" at bounding box center [1199, 359] width 59 height 23
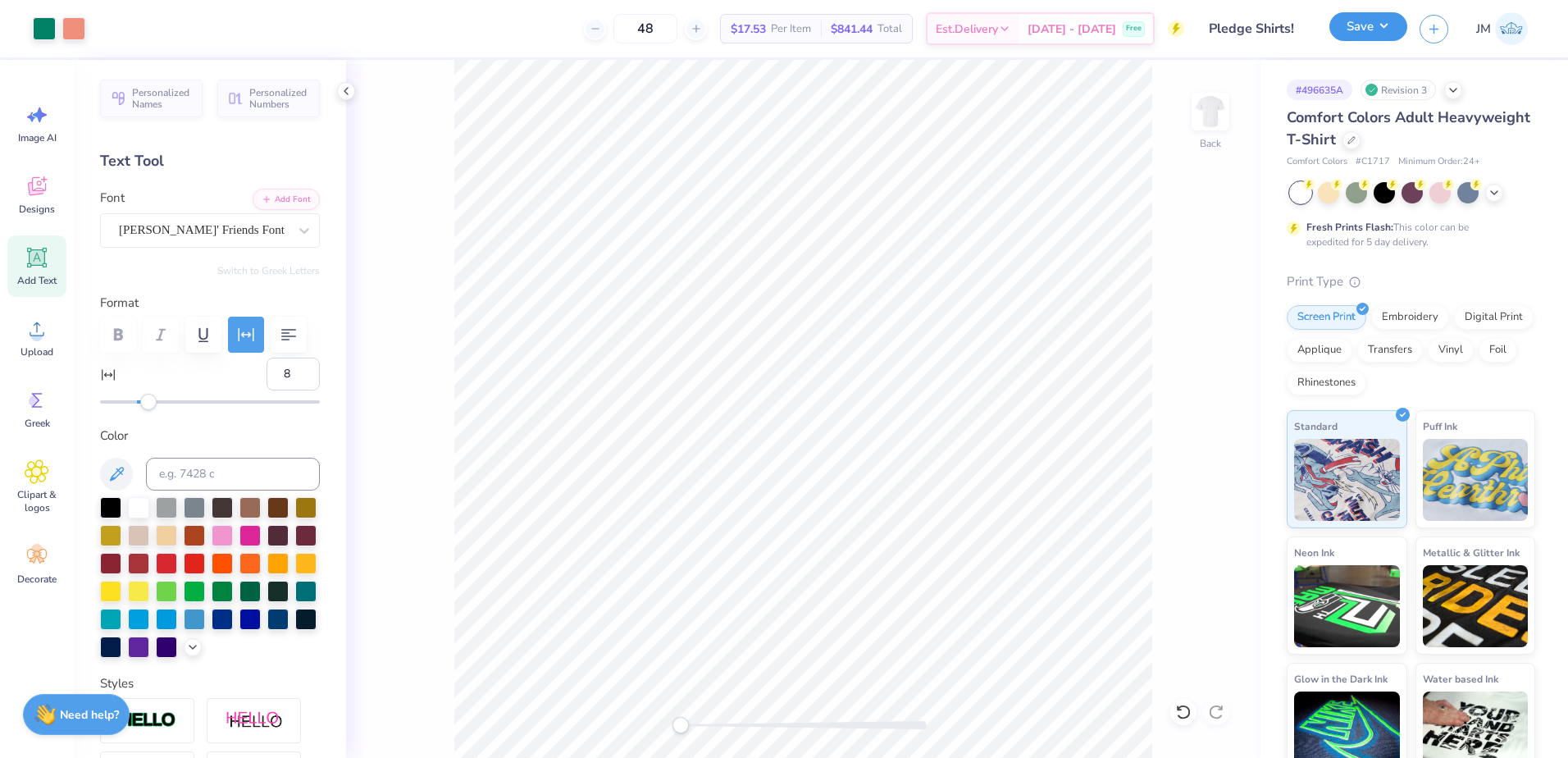
click at [1368, 36] on button "Save" at bounding box center [1368, 27] width 78 height 29
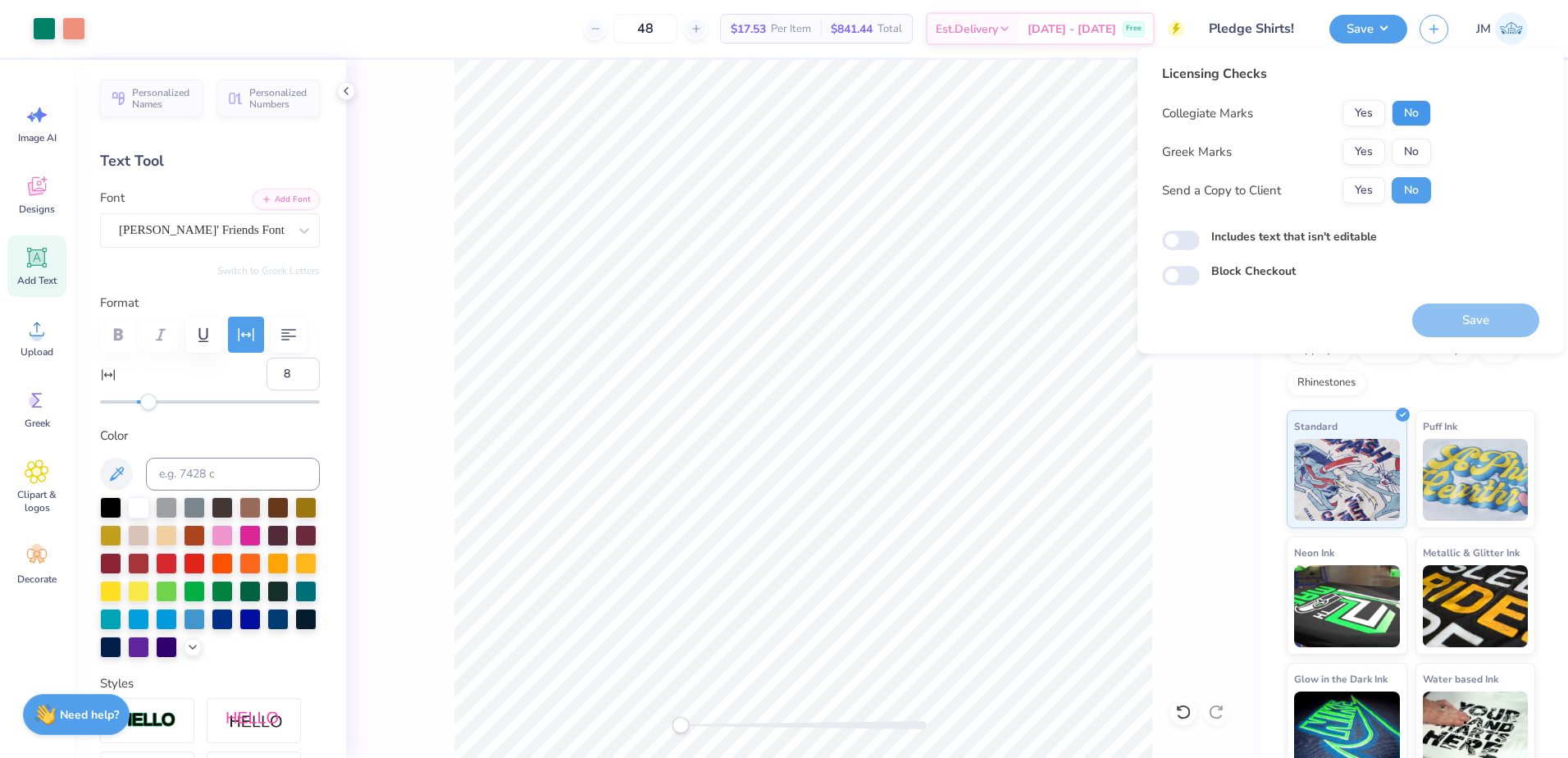
click at [1421, 124] on button "No" at bounding box center [1411, 113] width 39 height 26
click at [1413, 143] on button "No" at bounding box center [1411, 151] width 39 height 26
click at [1472, 316] on button "Save" at bounding box center [1476, 320] width 127 height 34
